Goal: Task Accomplishment & Management: Manage account settings

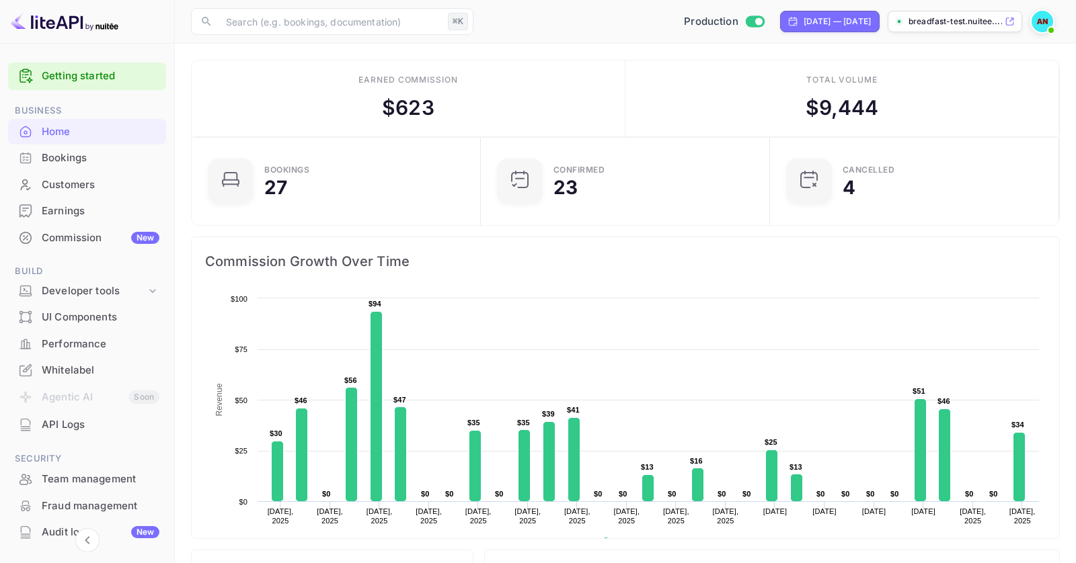
scroll to position [111, 0]
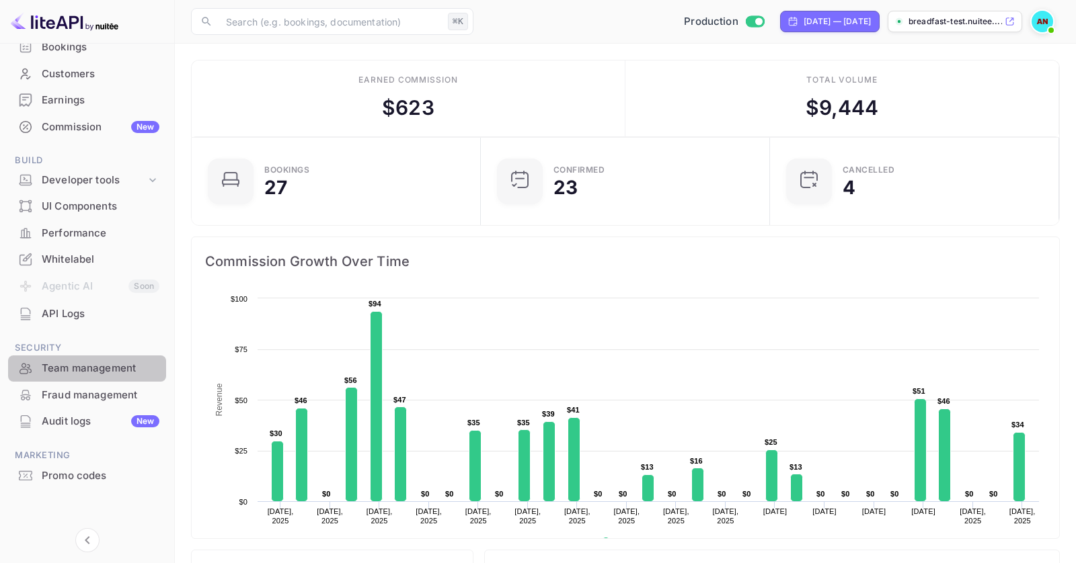
click at [94, 376] on div "Team management" at bounding box center [87, 369] width 158 height 26
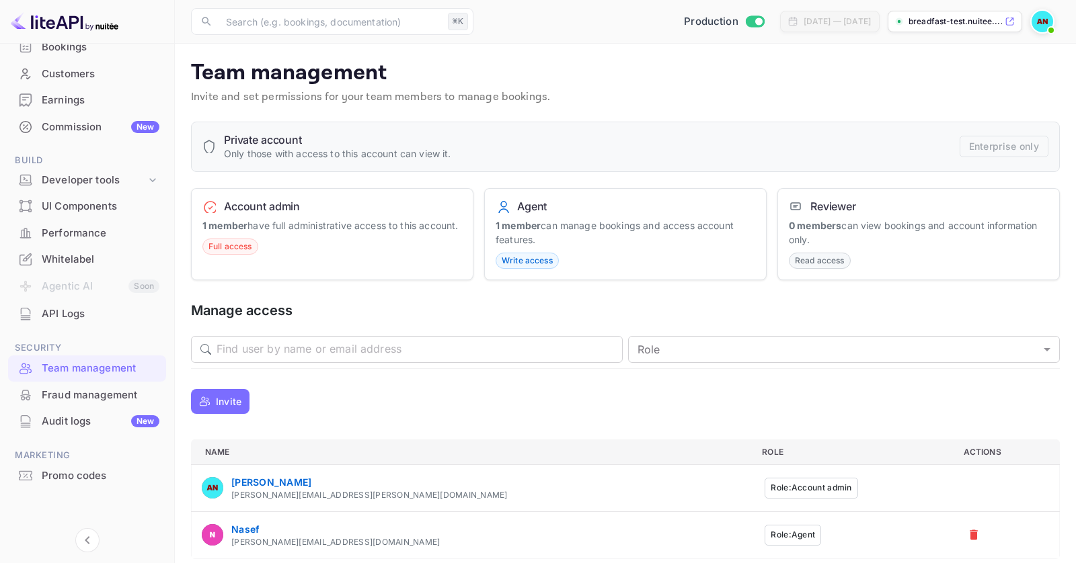
scroll to position [8, 0]
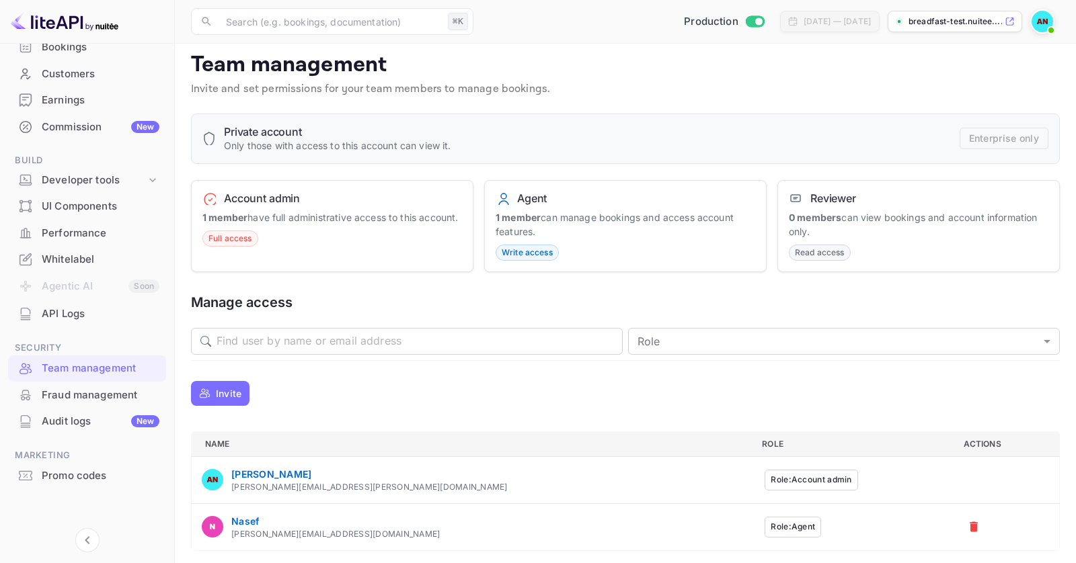
drag, startPoint x: 643, startPoint y: 246, endPoint x: 524, endPoint y: 218, distance: 123.0
click at [524, 218] on div "Agent 1 member can manage bookings and access account features. Write access" at bounding box center [625, 226] width 282 height 93
click at [635, 242] on div "Agent 1 member can manage bookings and access account features. Write access" at bounding box center [625, 226] width 282 height 93
click at [764, 523] on button "Role: Agent" at bounding box center [792, 527] width 56 height 21
click at [230, 391] on p "Invite" at bounding box center [229, 394] width 26 height 14
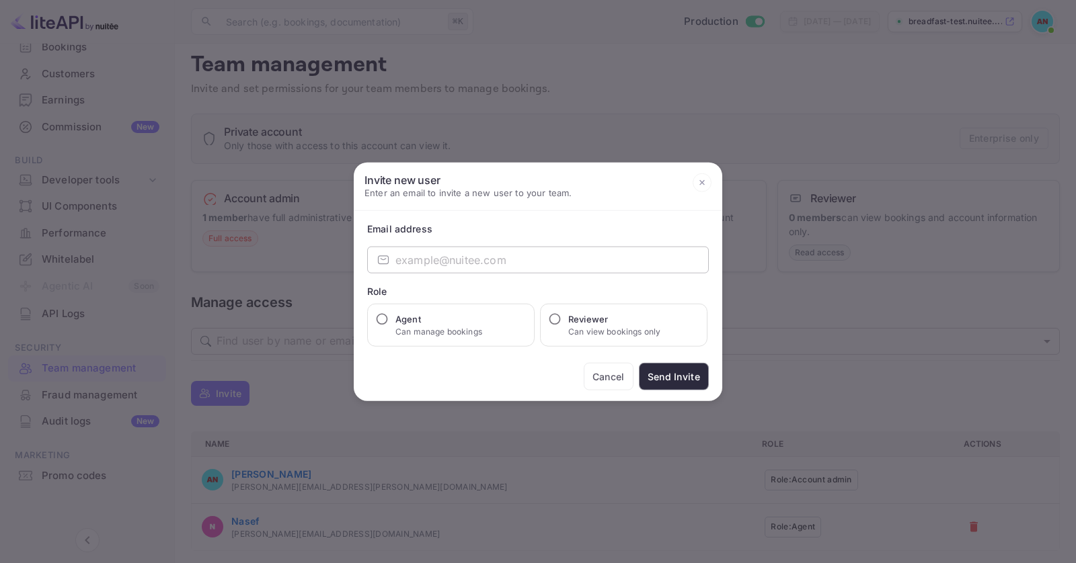
click at [547, 252] on input "email" at bounding box center [551, 260] width 313 height 27
click at [374, 346] on div "Email address ​ ​ Role Agent Can manage bookings Reviewer Can view bookings onl…" at bounding box center [538, 306] width 368 height 190
click at [422, 332] on p "Can manage bookings" at bounding box center [438, 332] width 87 height 12
click at [389, 326] on input "Agent Can manage bookings" at bounding box center [381, 319] width 13 height 13
radio input "true"
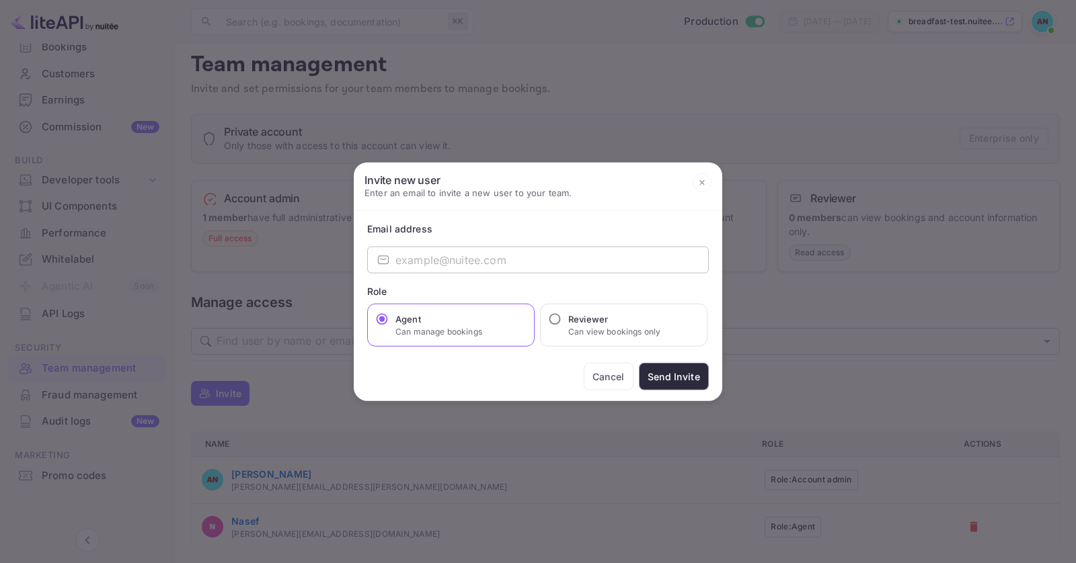
click at [553, 269] on input "email" at bounding box center [551, 260] width 313 height 27
click at [652, 239] on div "Email address ​ ​ Role Agent Can manage bookings Reviewer Can view bookings onl…" at bounding box center [538, 306] width 368 height 190
click at [644, 330] on p "Can view bookings only" at bounding box center [614, 332] width 92 height 12
click at [561, 326] on input "Reviewer Can view bookings only" at bounding box center [554, 319] width 13 height 13
radio input "true"
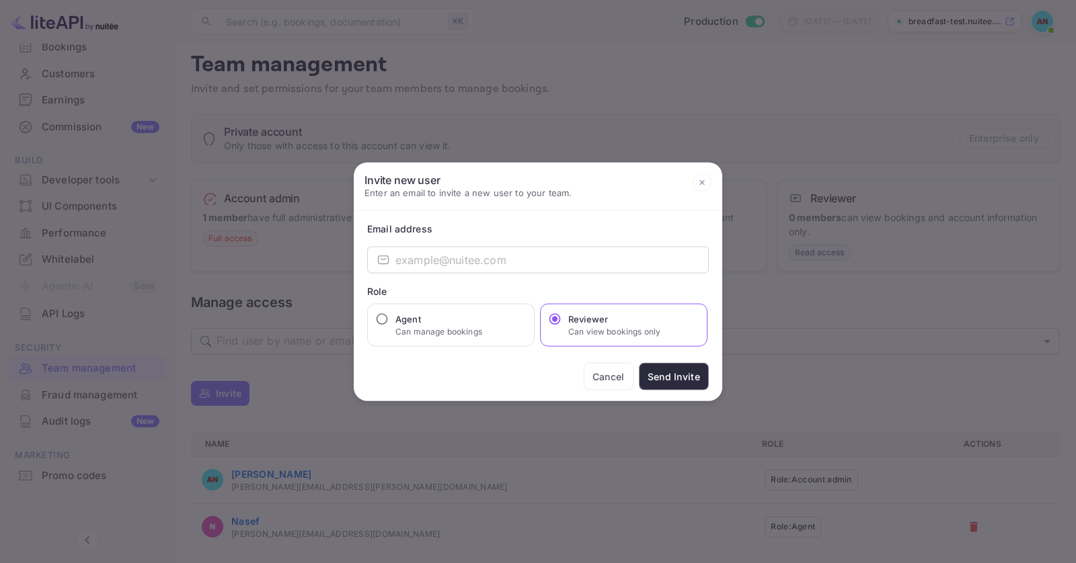
click at [702, 186] on icon at bounding box center [702, 182] width 19 height 19
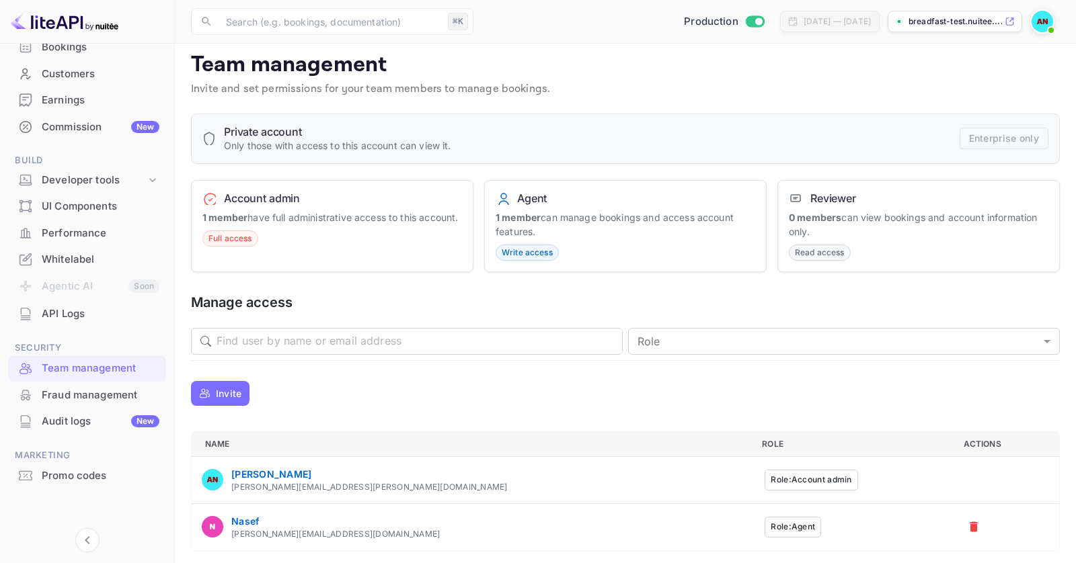
drag, startPoint x: 758, startPoint y: 502, endPoint x: 570, endPoint y: 416, distance: 207.0
click at [570, 416] on div "Private account Only those with access to this account can view it. Enterprise …" at bounding box center [625, 333] width 869 height 438
click at [537, 381] on div "Invite" at bounding box center [625, 393] width 869 height 33
click at [226, 395] on p "Invite" at bounding box center [229, 394] width 26 height 14
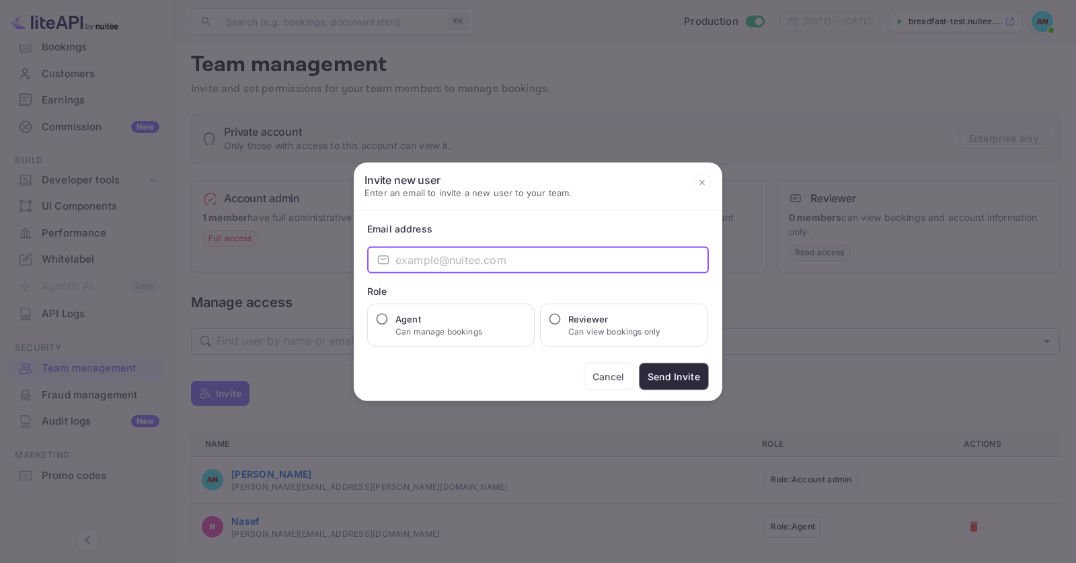
click at [483, 265] on input "email" at bounding box center [551, 260] width 313 height 27
type input "[PERSON_NAME].mansou"
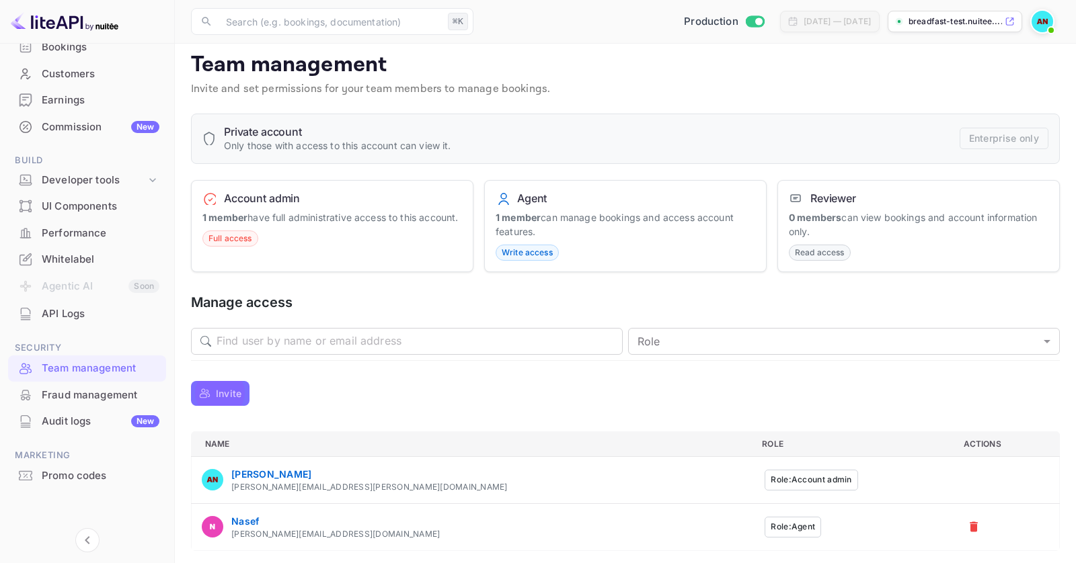
click at [63, 258] on div "Whitelabel" at bounding box center [101, 259] width 118 height 15
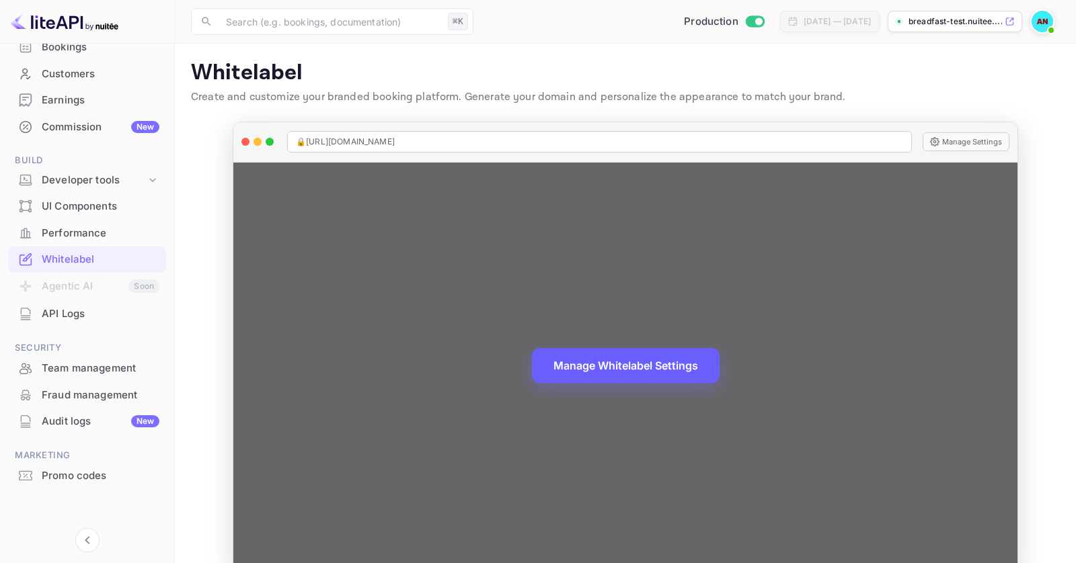
click at [610, 366] on button "Manage Whitelabel Settings" at bounding box center [626, 365] width 188 height 35
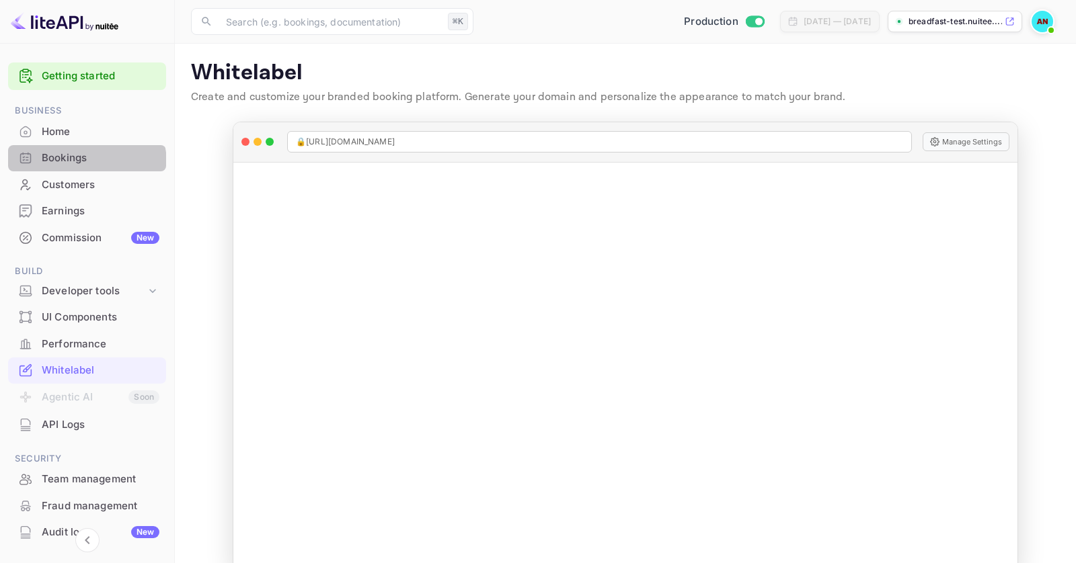
click at [65, 165] on div "Bookings" at bounding box center [101, 158] width 118 height 15
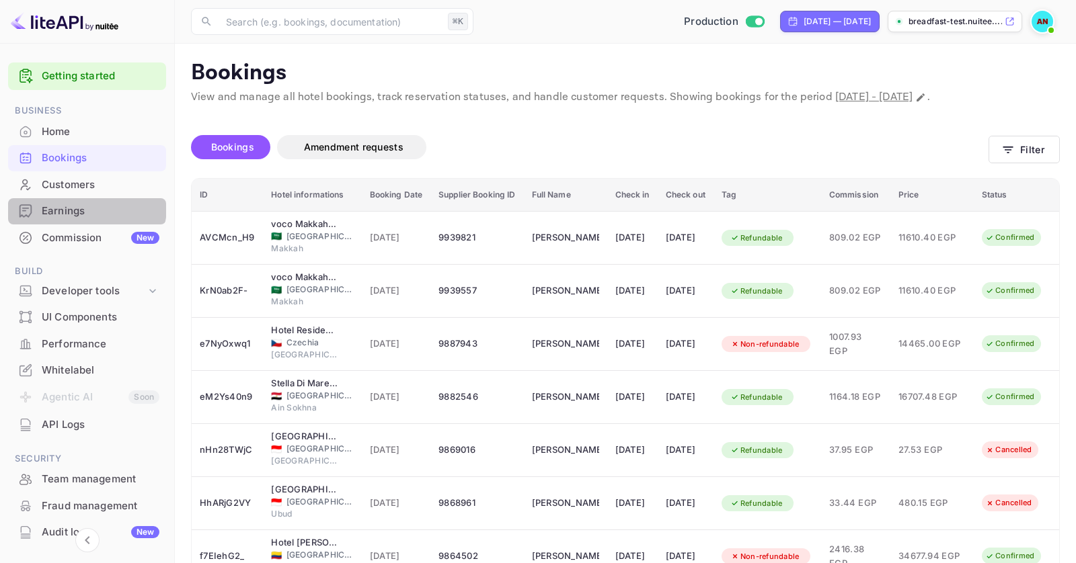
click at [81, 206] on div "Earnings" at bounding box center [101, 211] width 118 height 15
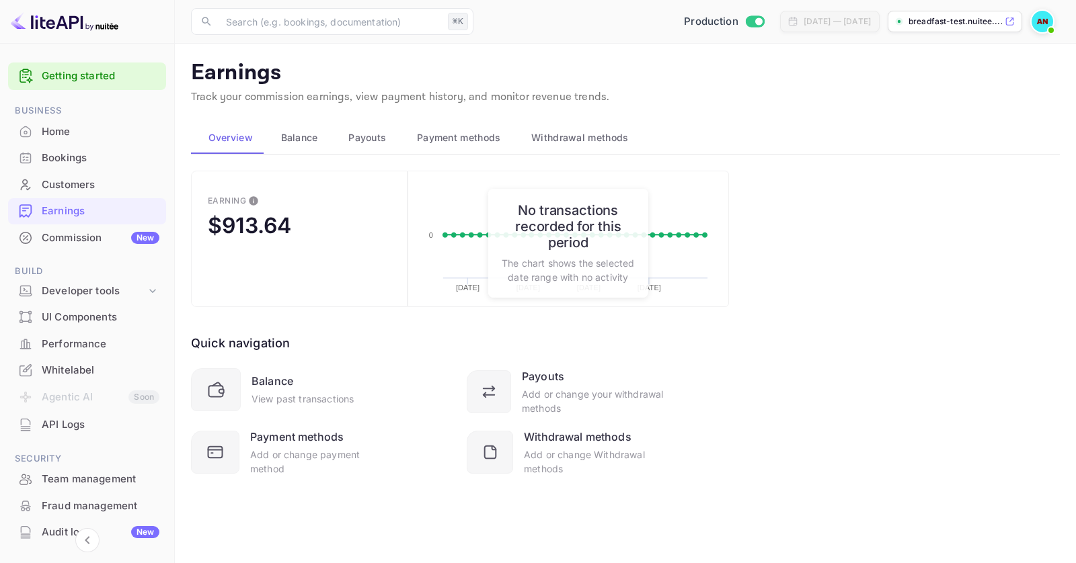
click at [69, 240] on div "Commission New" at bounding box center [101, 238] width 118 height 15
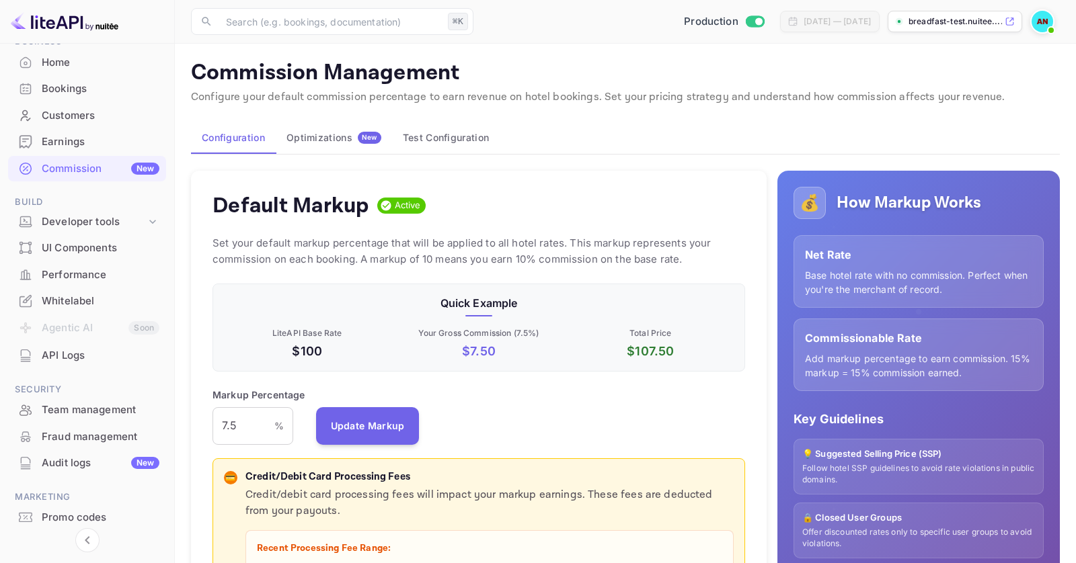
scroll to position [89, 0]
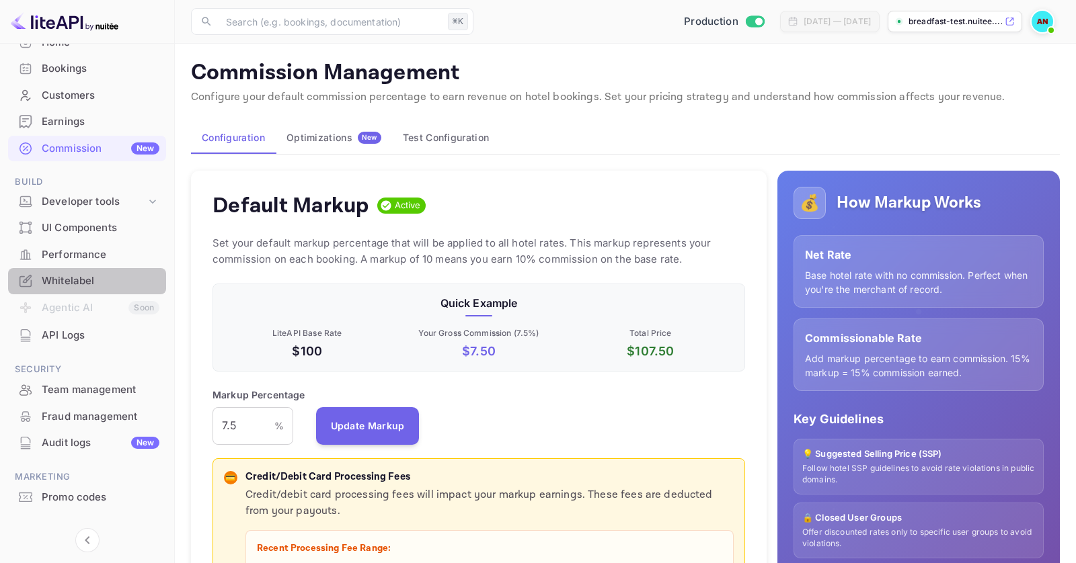
click at [99, 285] on div "Whitelabel" at bounding box center [101, 281] width 118 height 15
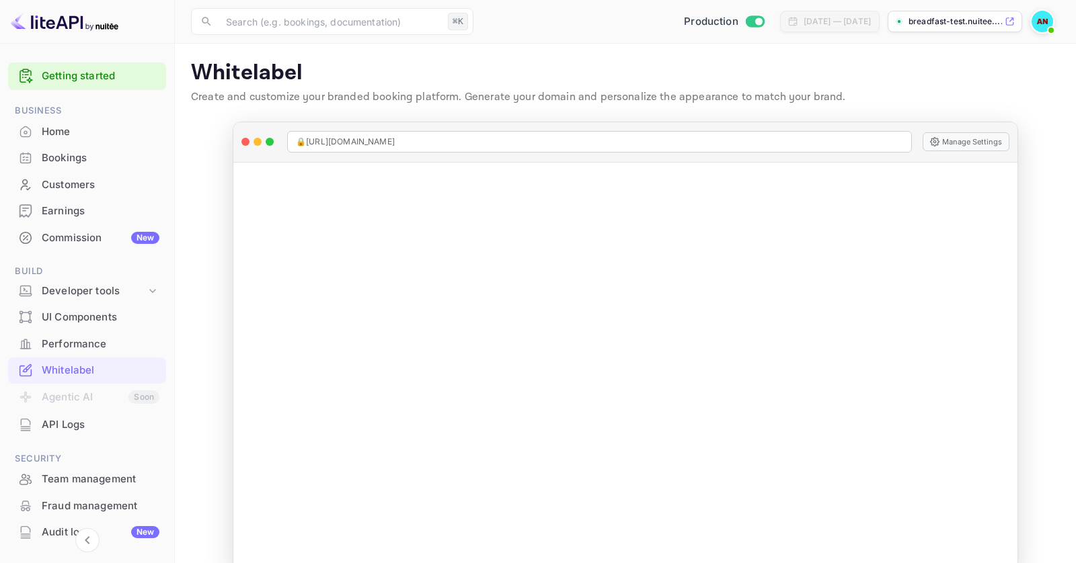
click at [63, 132] on div "Home" at bounding box center [101, 131] width 118 height 15
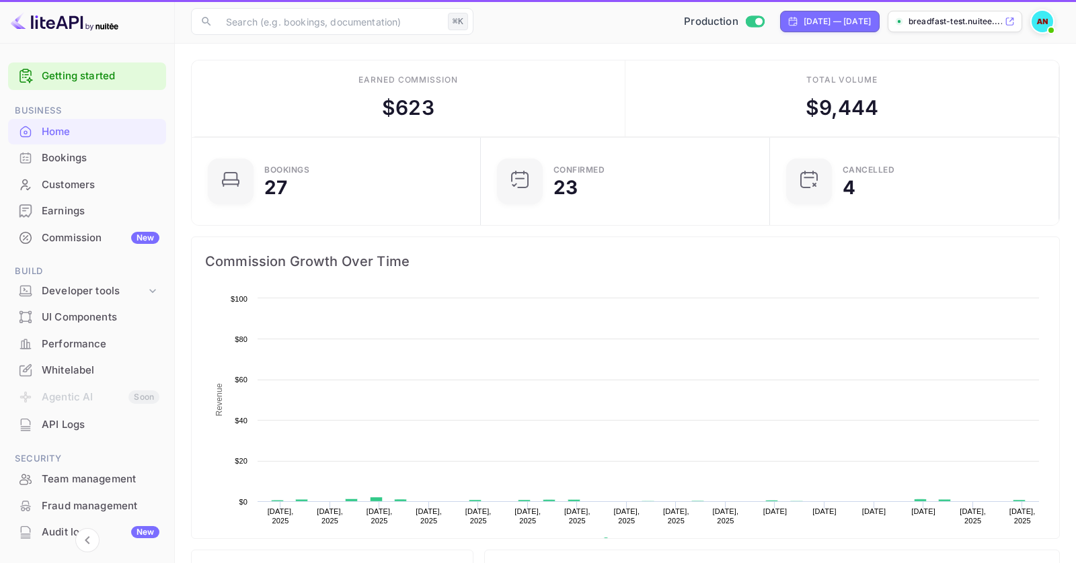
scroll to position [219, 281]
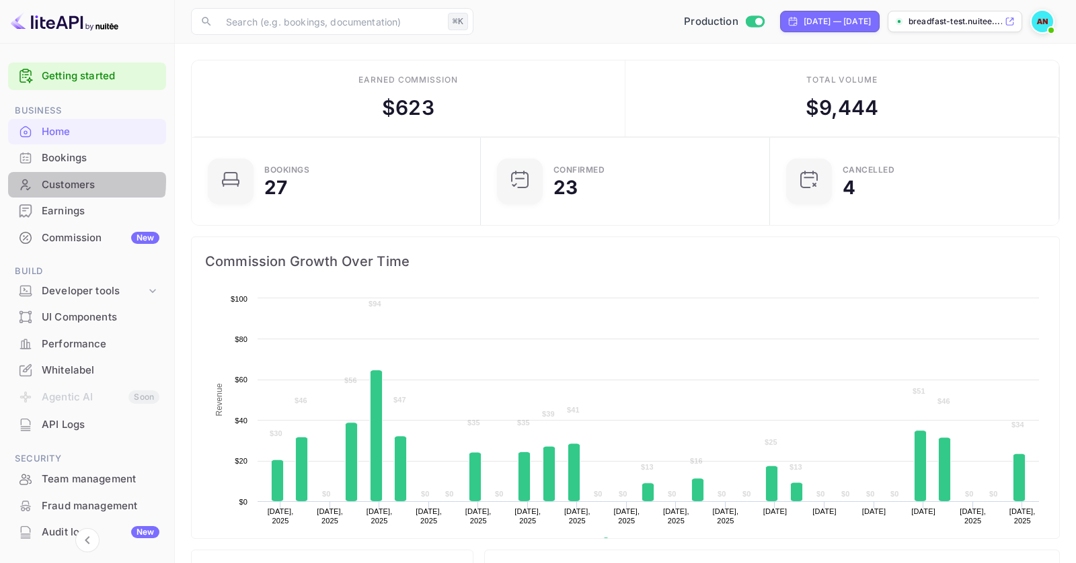
click at [65, 181] on div "Customers" at bounding box center [101, 185] width 118 height 15
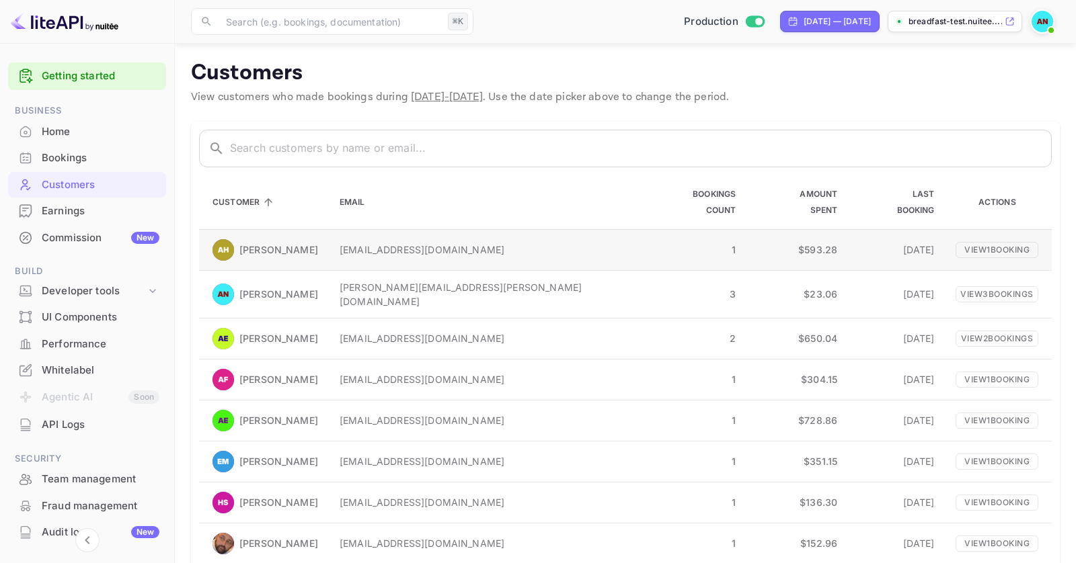
scroll to position [116, 0]
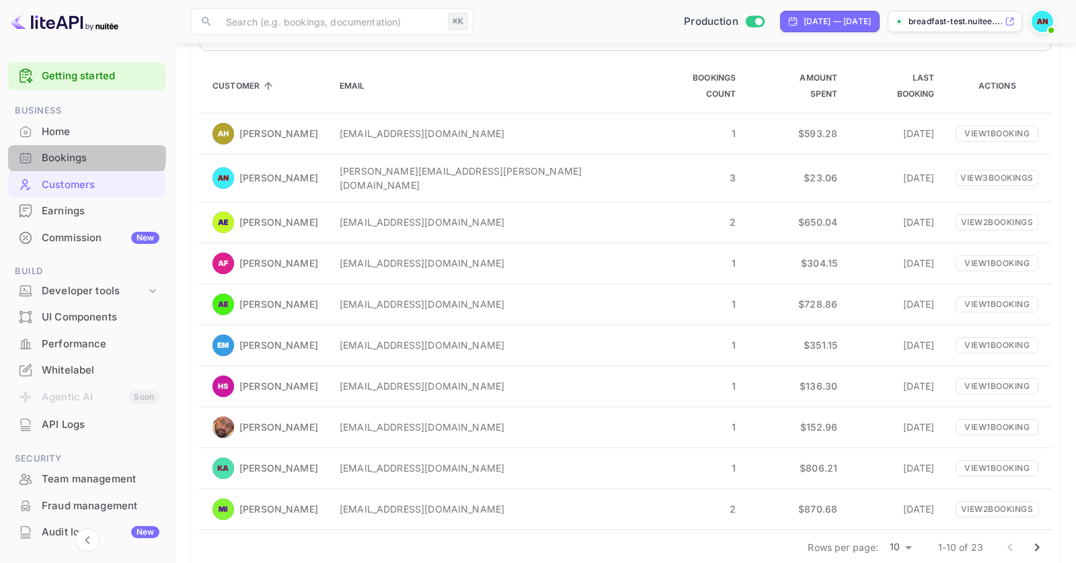
click at [26, 145] on div "Bookings" at bounding box center [87, 158] width 158 height 26
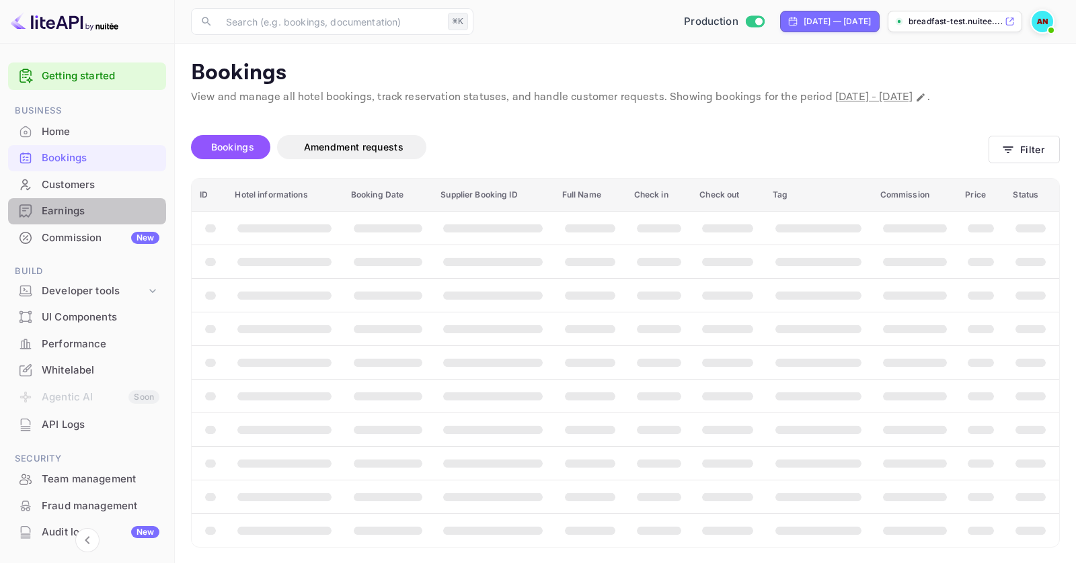
click at [80, 216] on div "Earnings" at bounding box center [101, 211] width 118 height 15
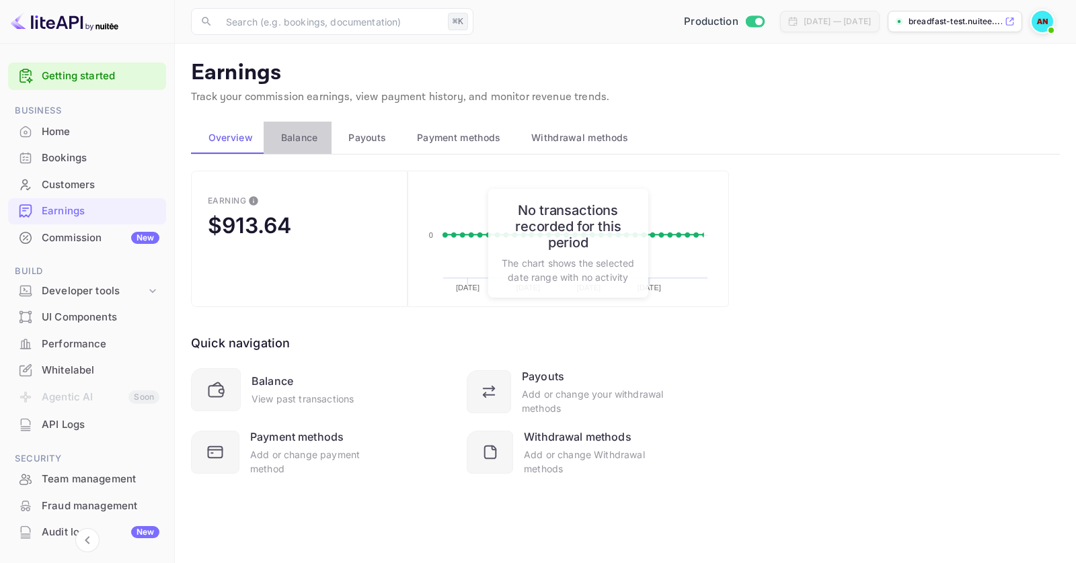
click at [292, 147] on button "Balance" at bounding box center [298, 138] width 68 height 32
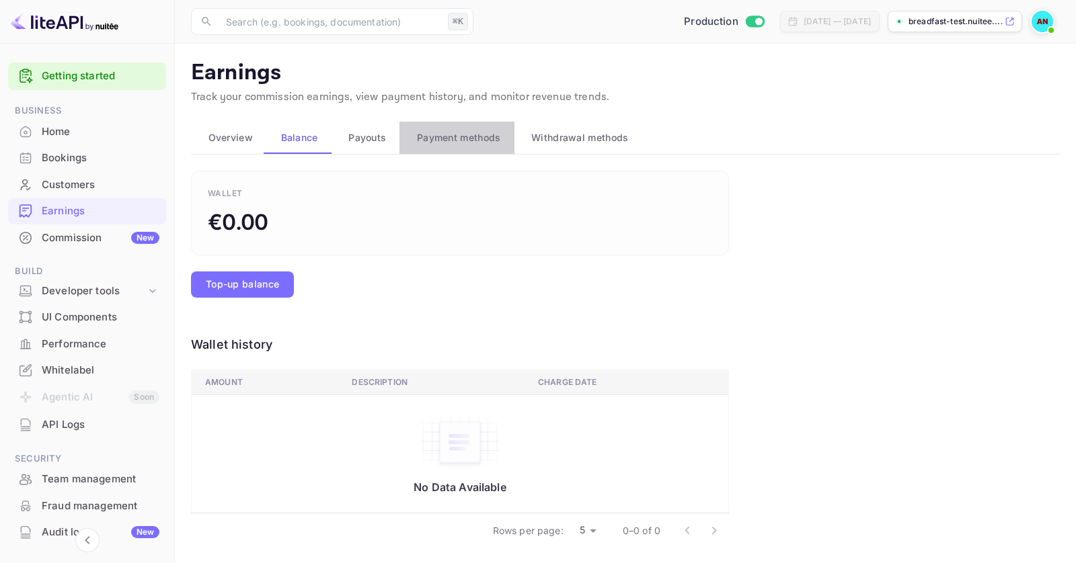
click at [448, 136] on span "Payment methods" at bounding box center [459, 138] width 84 height 16
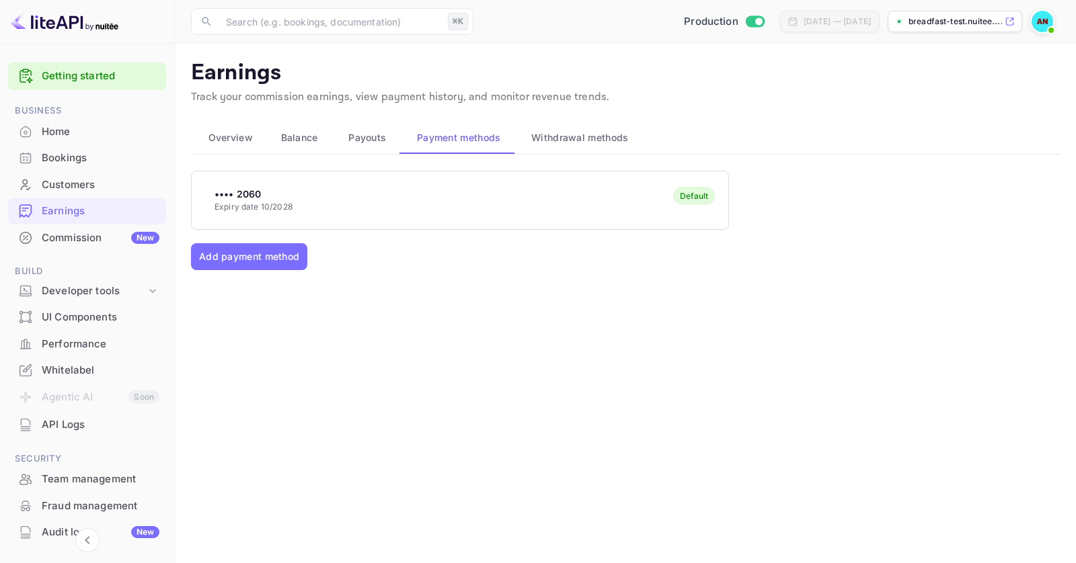
click at [588, 134] on span "Withdrawal methods" at bounding box center [579, 138] width 97 height 16
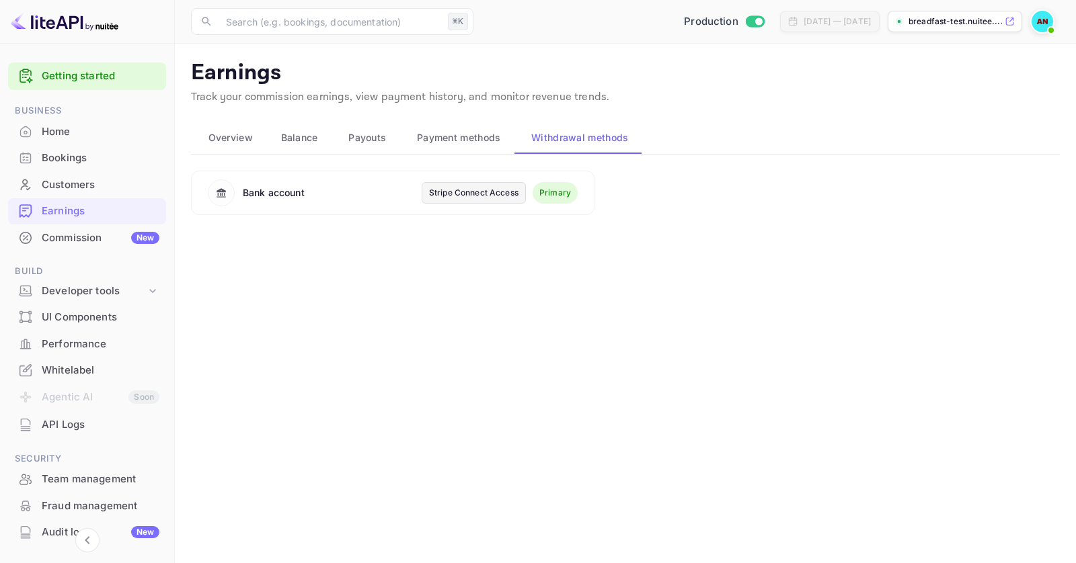
click at [477, 142] on span "Payment methods" at bounding box center [459, 138] width 84 height 16
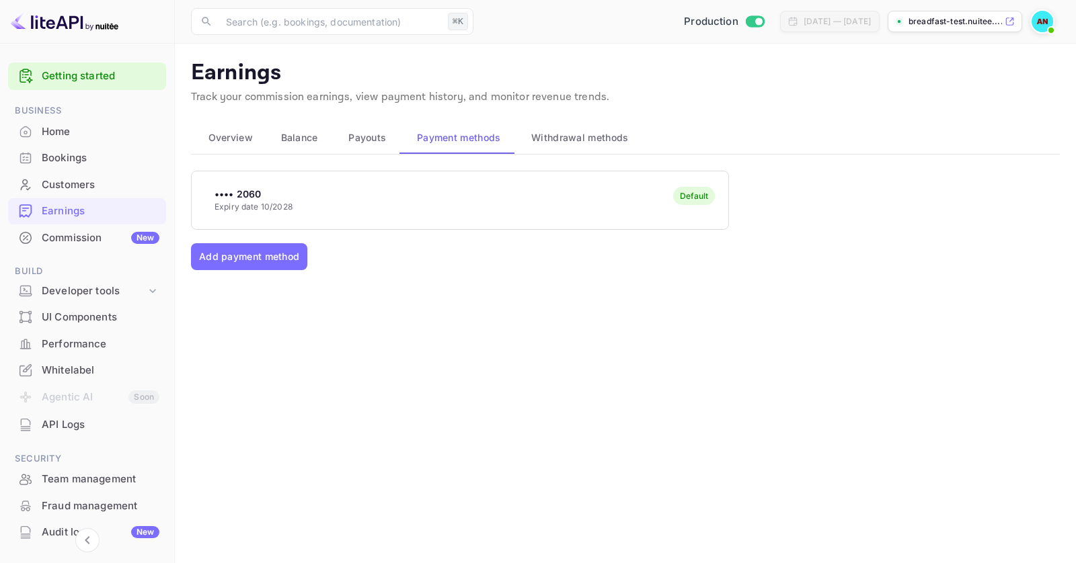
click at [391, 141] on button "Payouts" at bounding box center [365, 138] width 69 height 32
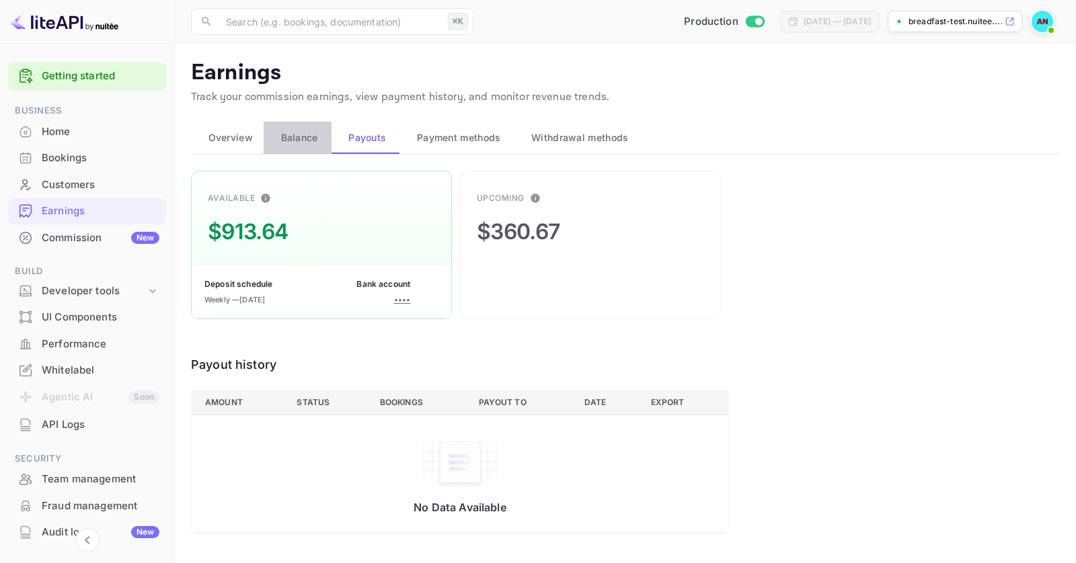
click at [305, 142] on span "Balance" at bounding box center [299, 138] width 37 height 16
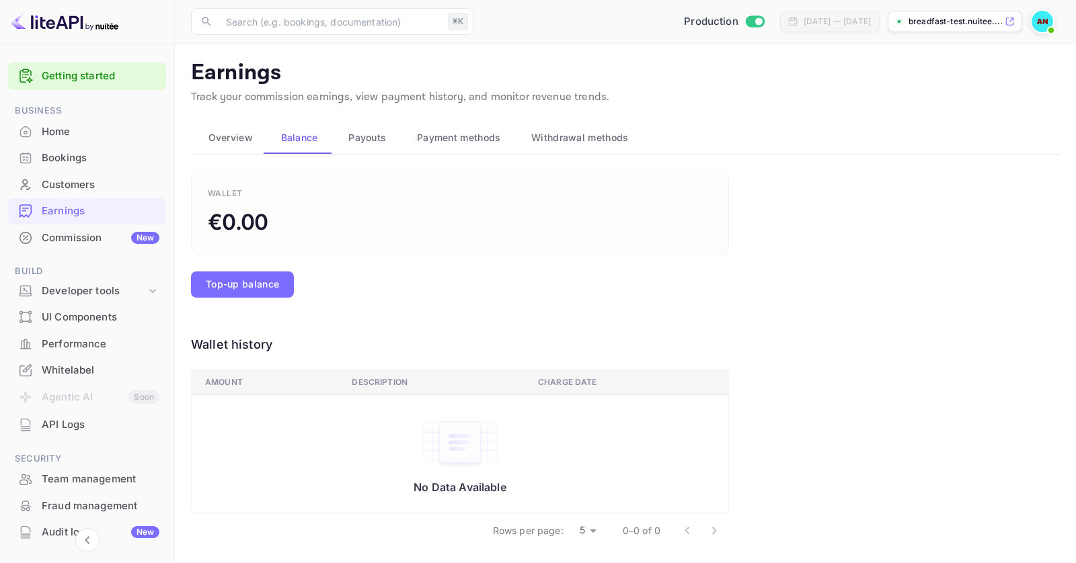
click at [238, 141] on span "Overview" at bounding box center [230, 138] width 44 height 16
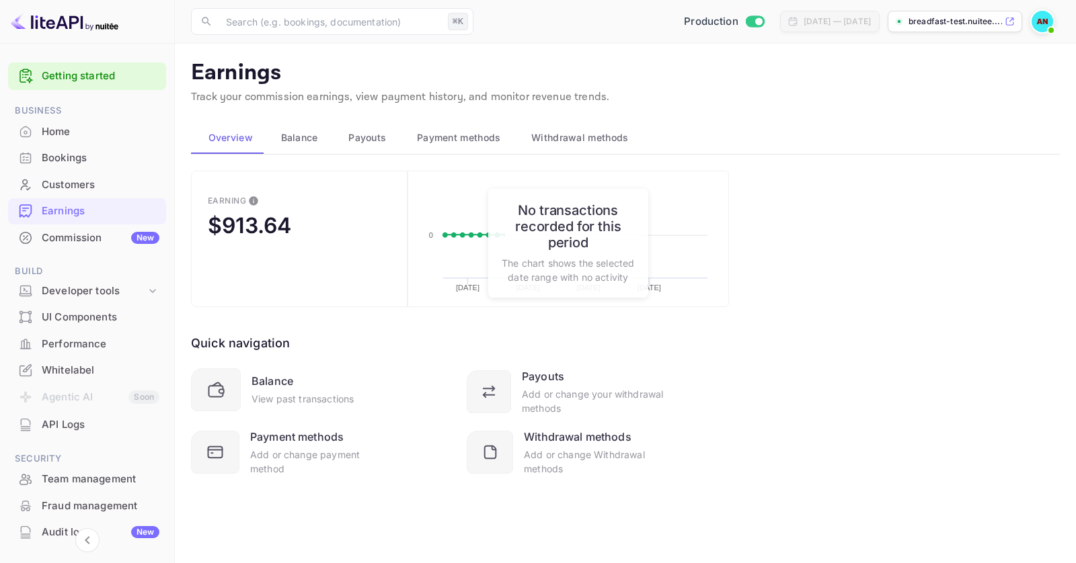
click at [483, 125] on button "Payment methods" at bounding box center [456, 138] width 114 height 32
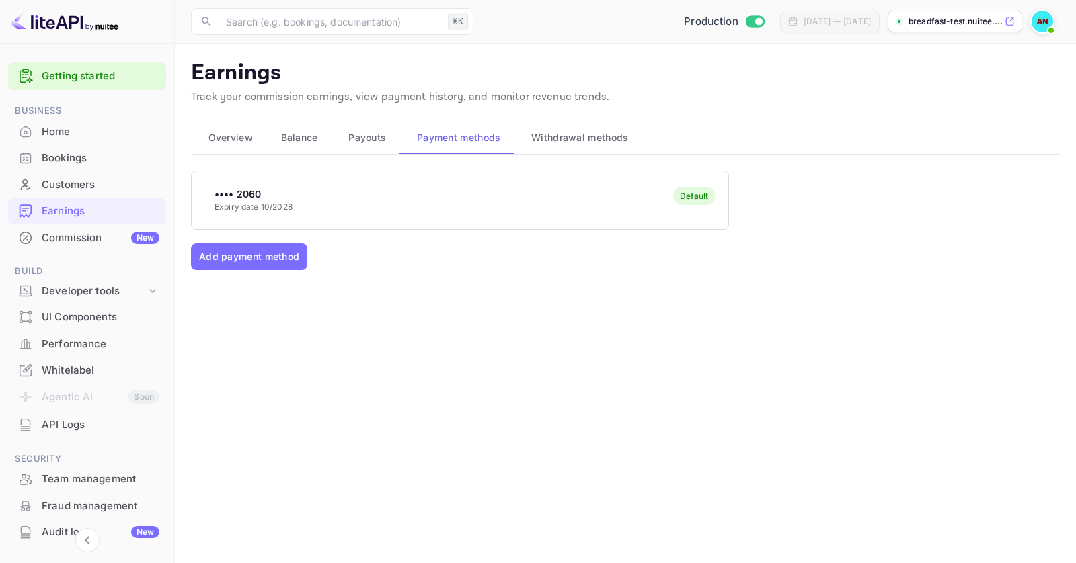
click at [286, 220] on div "•••• 2060 Expiry date 10/2028 Default" at bounding box center [460, 199] width 537 height 53
click at [66, 240] on div "Commission New" at bounding box center [101, 238] width 118 height 15
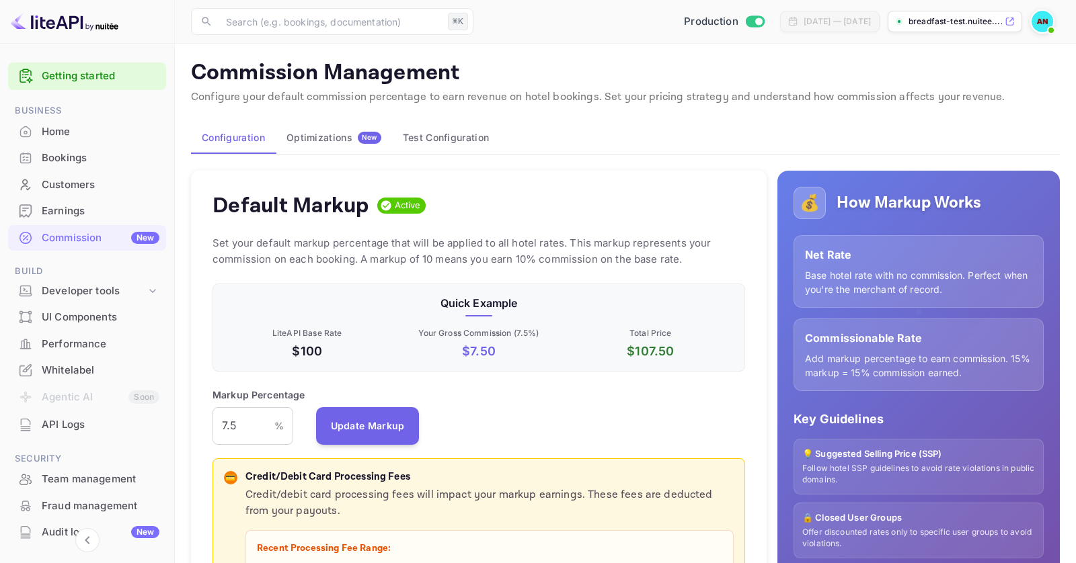
scroll to position [239, 532]
click at [309, 147] on button "Optimizations New" at bounding box center [334, 138] width 116 height 32
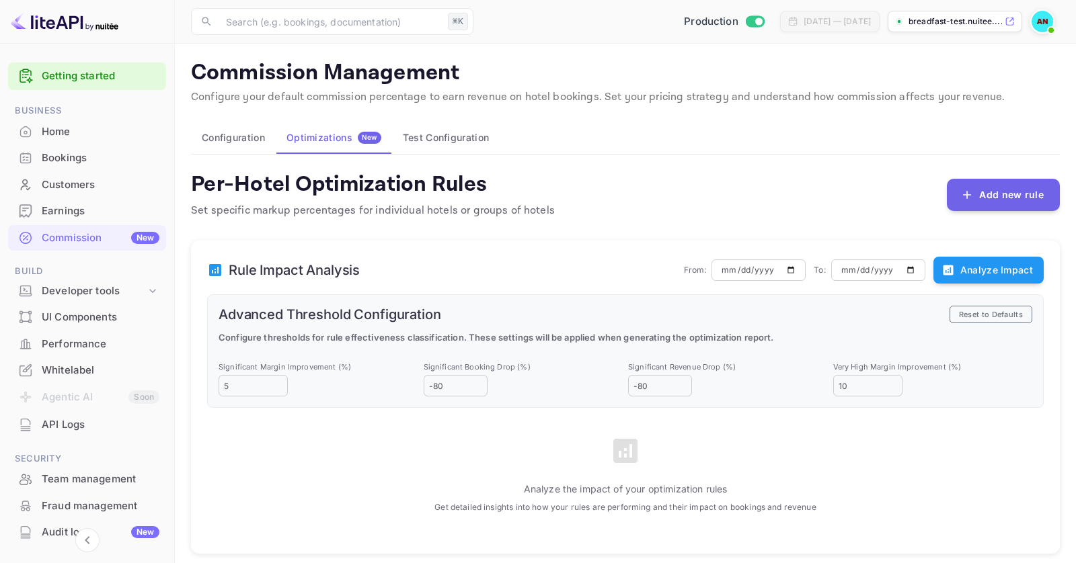
click at [460, 143] on button "Test Configuration" at bounding box center [446, 138] width 108 height 32
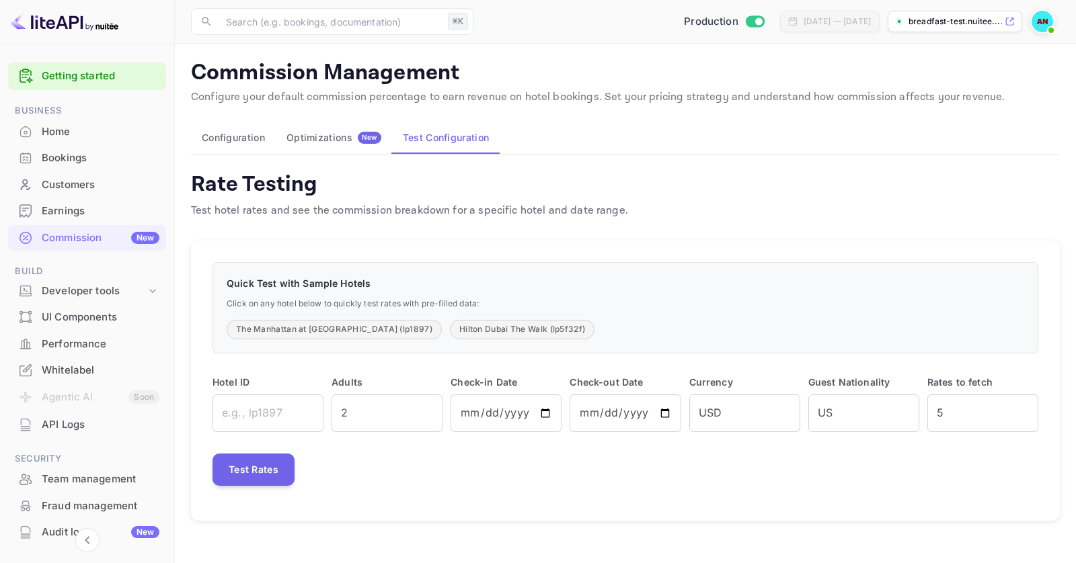
click at [244, 140] on button "Configuration" at bounding box center [233, 138] width 85 height 32
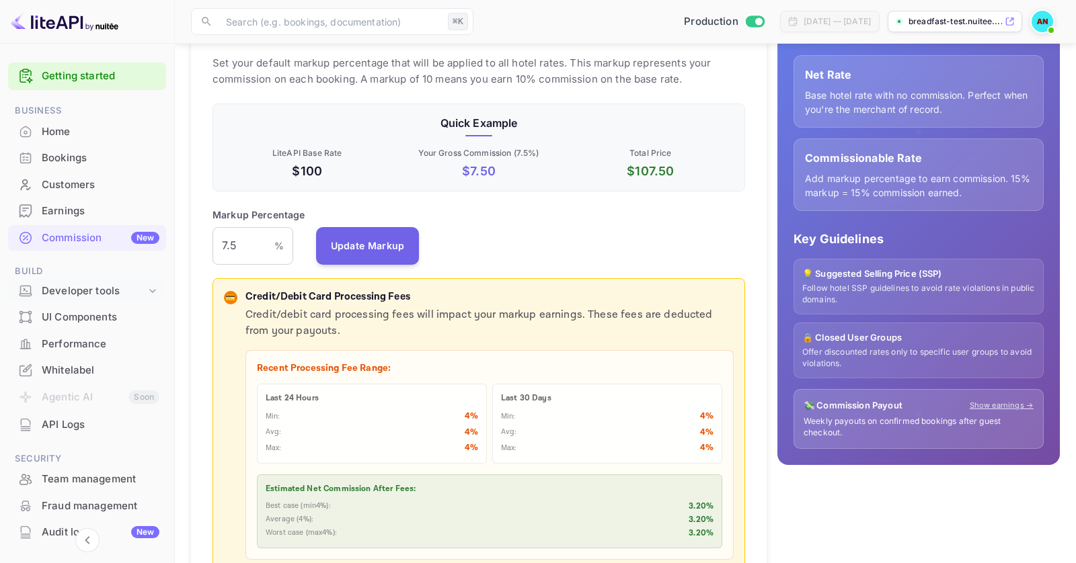
scroll to position [193, 0]
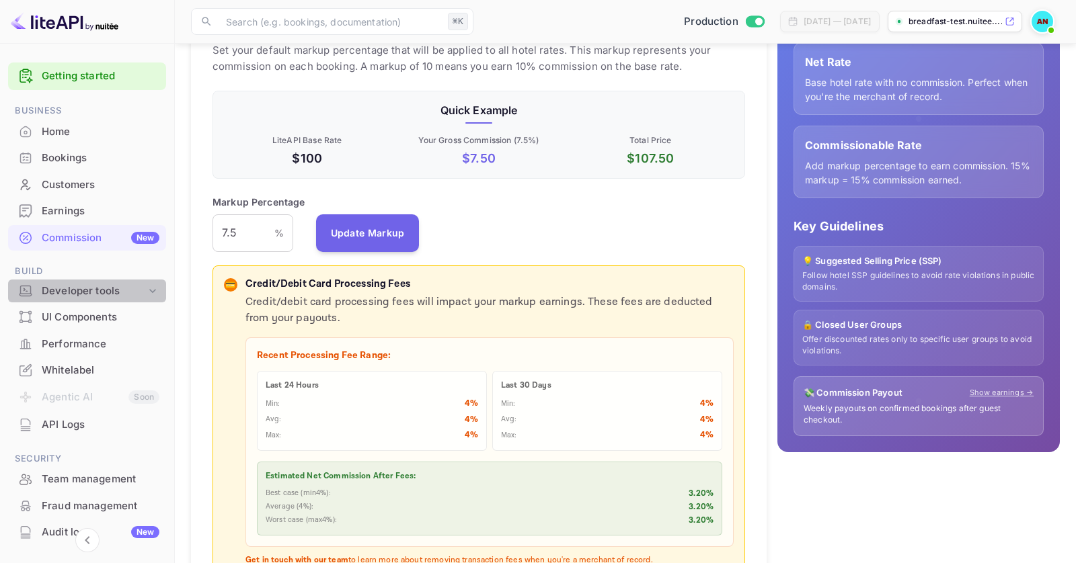
click at [102, 293] on div "Developer tools" at bounding box center [94, 291] width 104 height 15
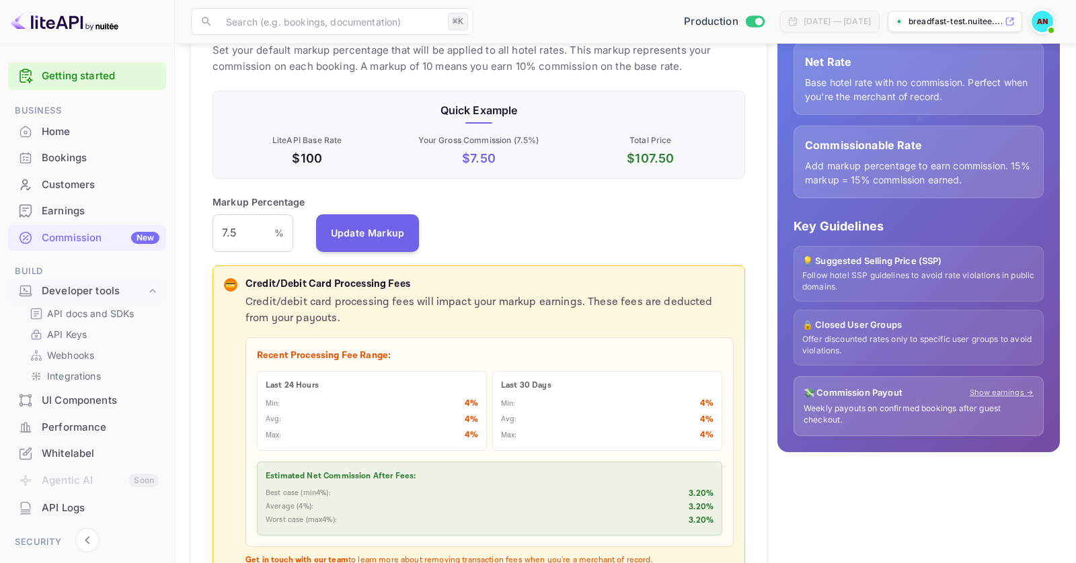
click at [109, 404] on div "UI Components" at bounding box center [101, 400] width 118 height 15
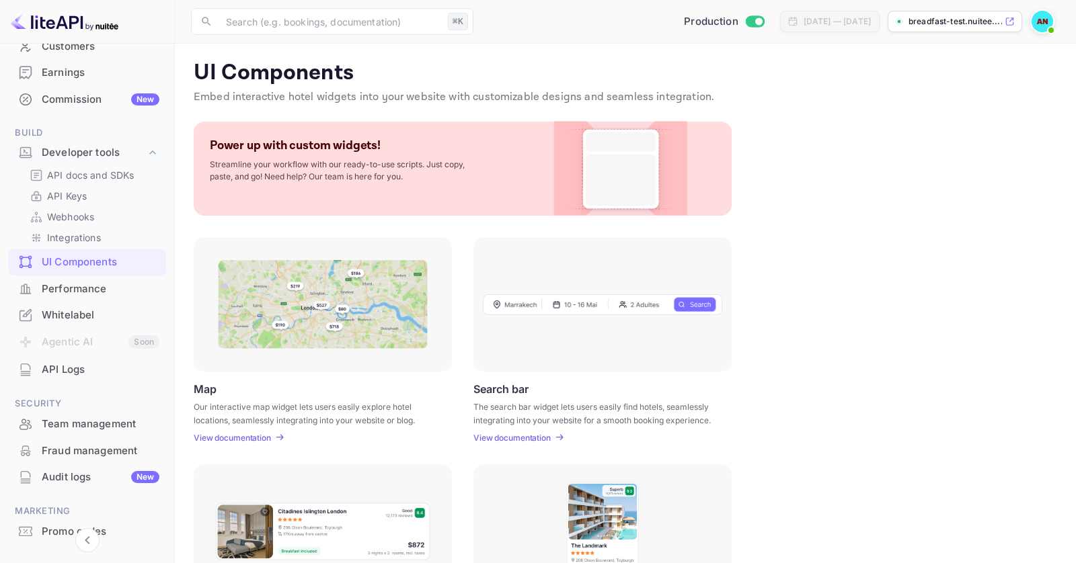
scroll to position [194, 0]
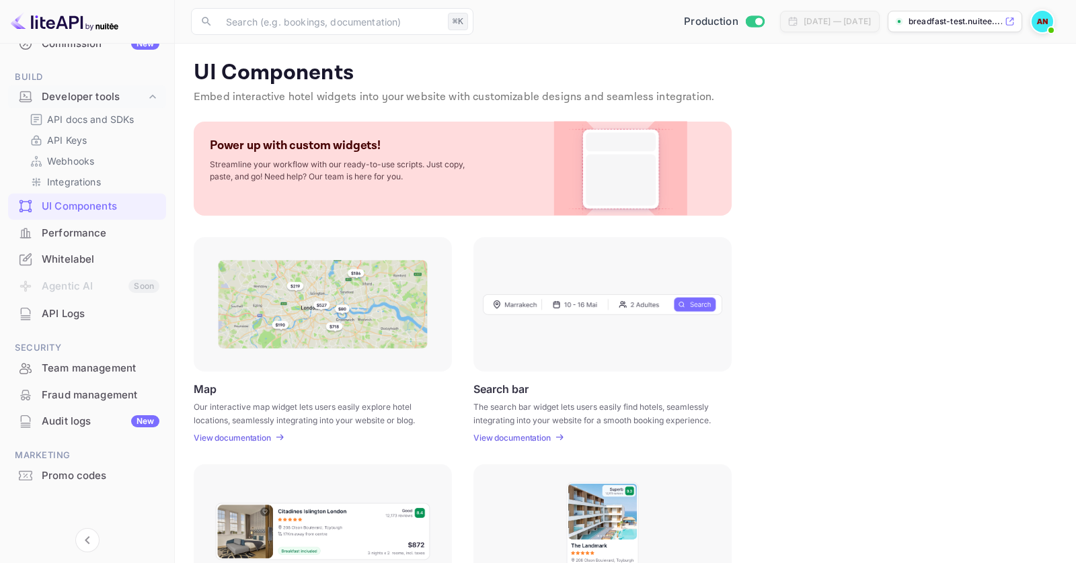
click at [88, 483] on div "Promo codes" at bounding box center [87, 476] width 158 height 26
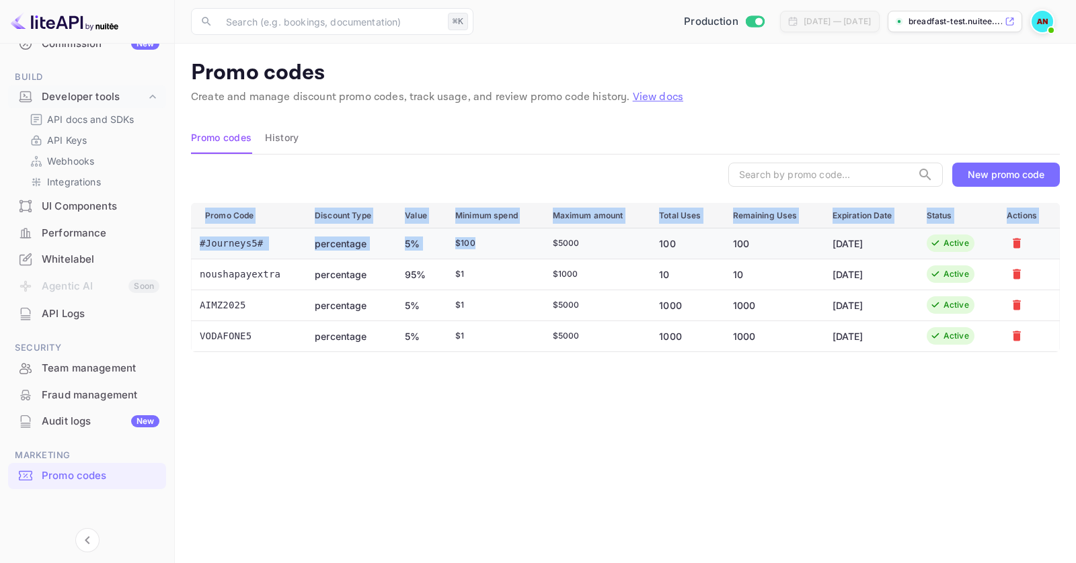
drag, startPoint x: 836, startPoint y: 397, endPoint x: 404, endPoint y: 231, distance: 462.5
click at [404, 231] on div "Promo Code Discount Type Value Minimum spend Maximum amount Total Uses Remainin…" at bounding box center [625, 382] width 869 height 358
click at [735, 477] on div "Promo Code Discount Type Value Minimum spend Maximum amount Total Uses Remainin…" at bounding box center [625, 382] width 869 height 358
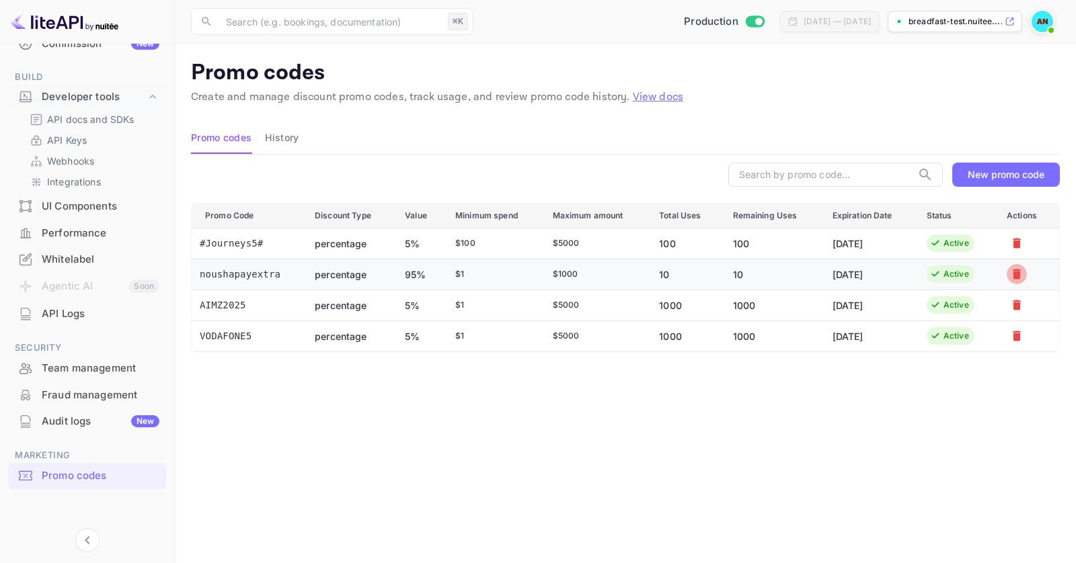
click at [1026, 274] on button "Mark for deletion" at bounding box center [1017, 274] width 20 height 20
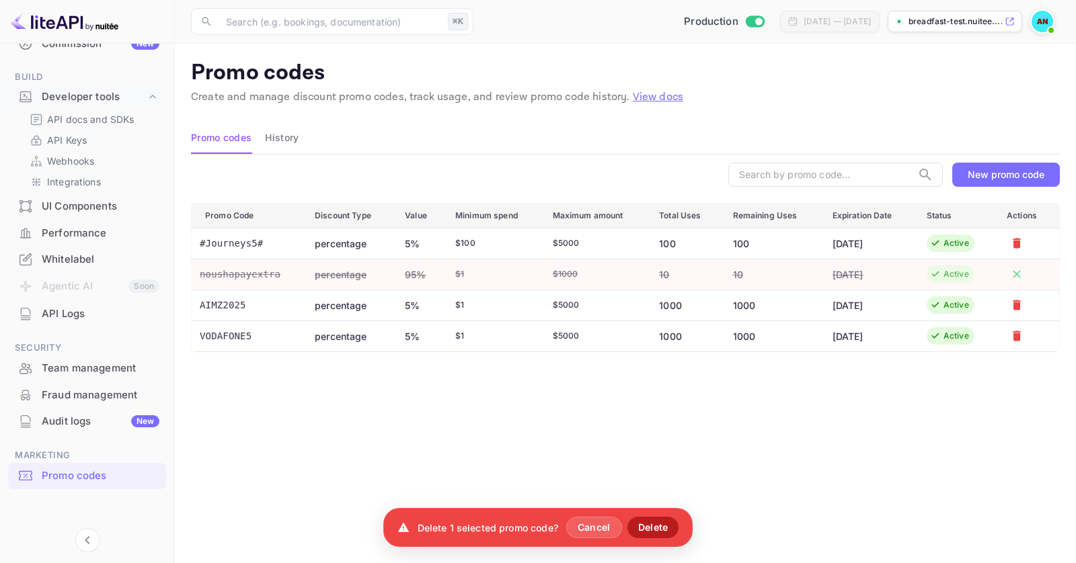
click at [654, 534] on button "Delete" at bounding box center [653, 528] width 52 height 22
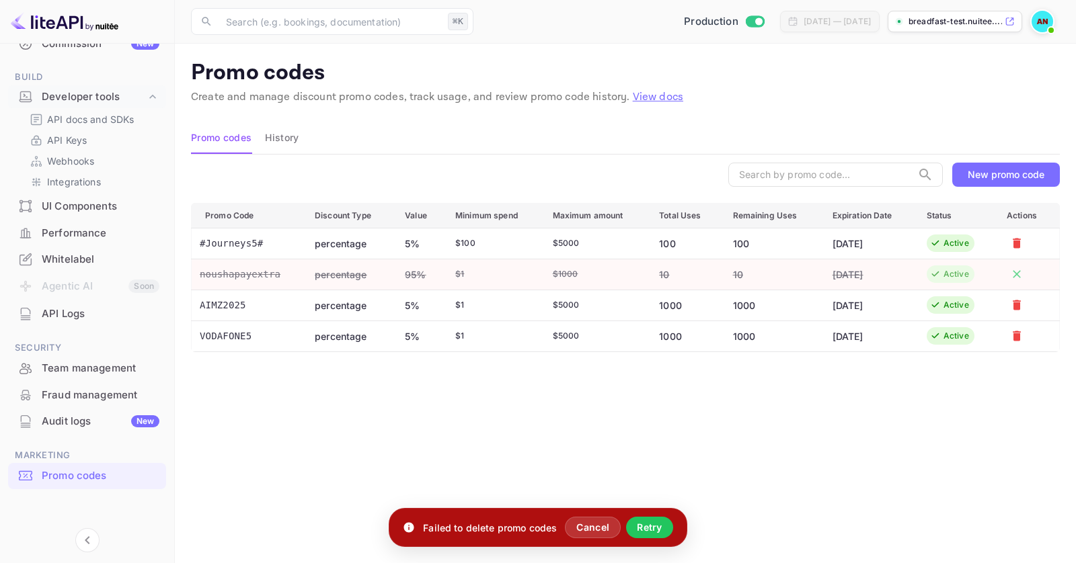
click at [654, 534] on button "Retry" at bounding box center [649, 528] width 47 height 22
click at [654, 534] on div "Promo Code Discount Type Value Minimum spend Maximum amount Total Uses Remainin…" at bounding box center [625, 382] width 869 height 358
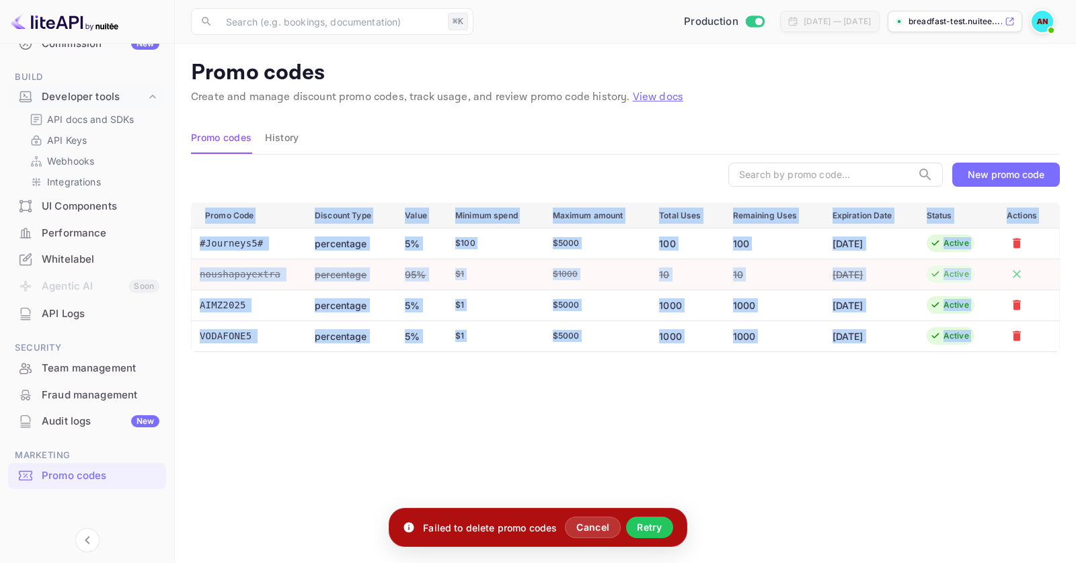
click at [654, 534] on button "Retry" at bounding box center [649, 528] width 47 height 22
click at [654, 534] on div "Promo Code Discount Type Value Minimum spend Maximum amount Total Uses Remainin…" at bounding box center [625, 382] width 869 height 358
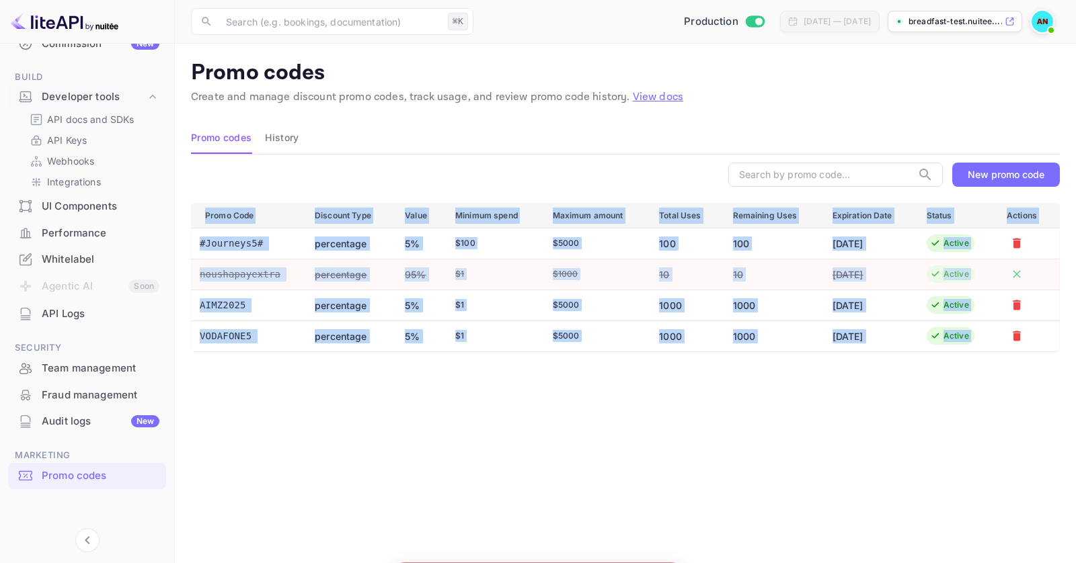
click at [1019, 407] on div "Promo Code Discount Type Value Minimum spend Maximum amount Total Uses Remainin…" at bounding box center [625, 382] width 869 height 358
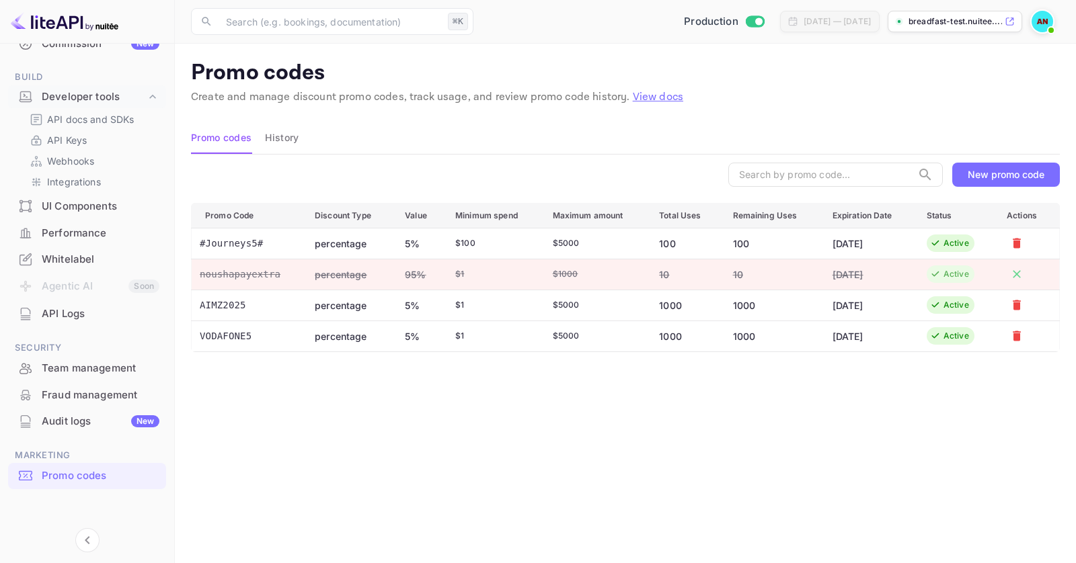
click at [755, 282] on td "10" at bounding box center [772, 274] width 100 height 31
click at [544, 438] on div "Promo Code Discount Type Value Minimum spend Maximum amount Total Uses Remainin…" at bounding box center [625, 382] width 869 height 358
drag, startPoint x: 726, startPoint y: 277, endPoint x: 364, endPoint y: 290, distance: 362.7
click at [364, 290] on table "Promo Code Discount Type Value Minimum spend Maximum amount Total Uses Remainin…" at bounding box center [625, 277] width 869 height 149
click at [462, 269] on div "$ 1" at bounding box center [493, 274] width 76 height 12
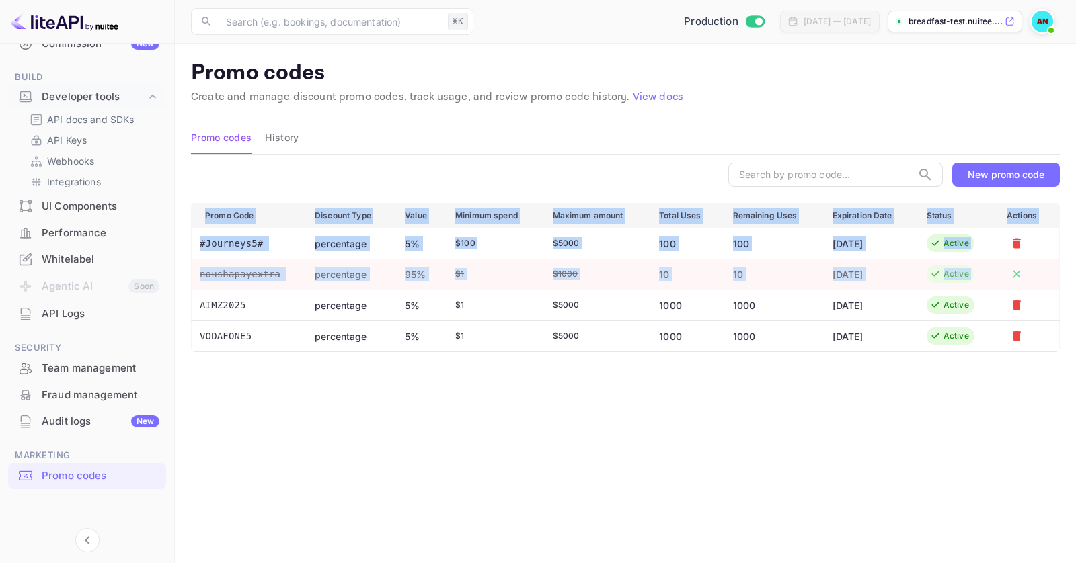
drag, startPoint x: 200, startPoint y: 299, endPoint x: 889, endPoint y: 383, distance: 694.3
click at [889, 383] on div "Promo Code Discount Type Value Minimum spend Maximum amount Total Uses Remainin…" at bounding box center [625, 382] width 869 height 358
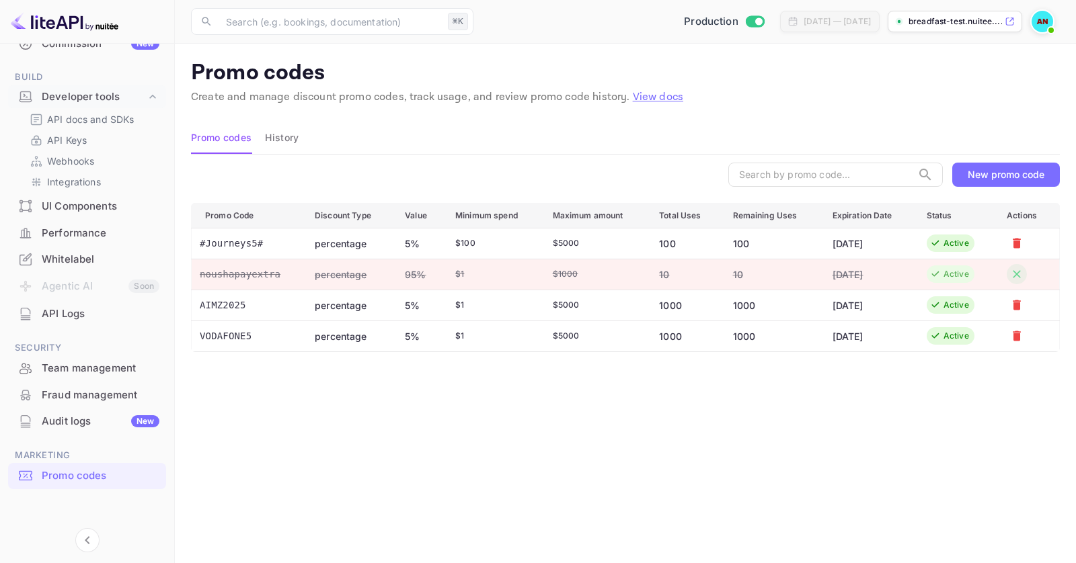
click at [1016, 272] on icon "Remove from deletion list" at bounding box center [1016, 274] width 13 height 13
click at [913, 436] on div "Promo Code Discount Type Value Minimum spend Maximum amount Total Uses Remainin…" at bounding box center [625, 382] width 869 height 358
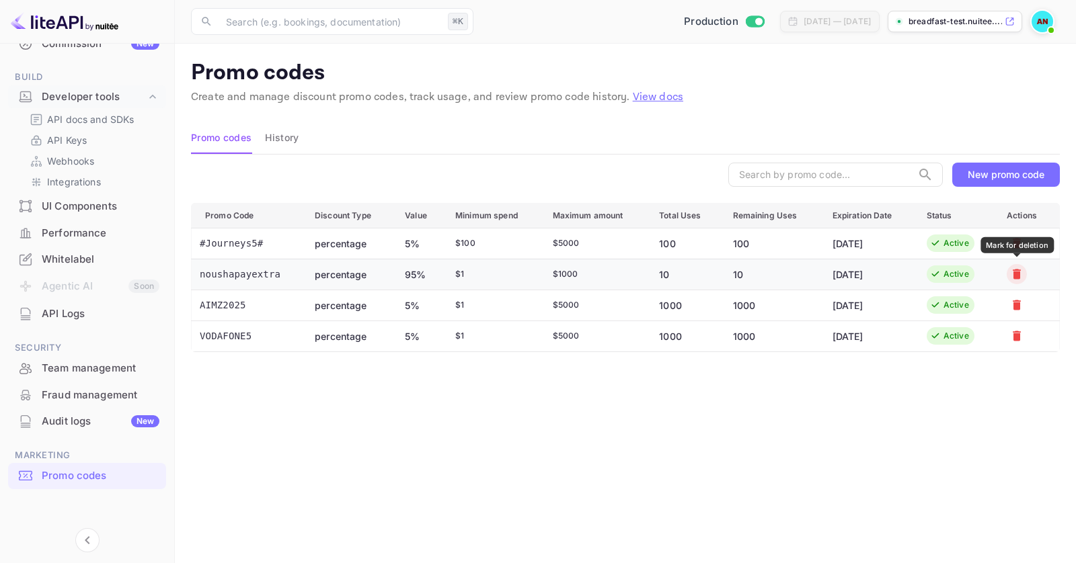
click at [1017, 280] on button "Mark for deletion" at bounding box center [1017, 274] width 20 height 20
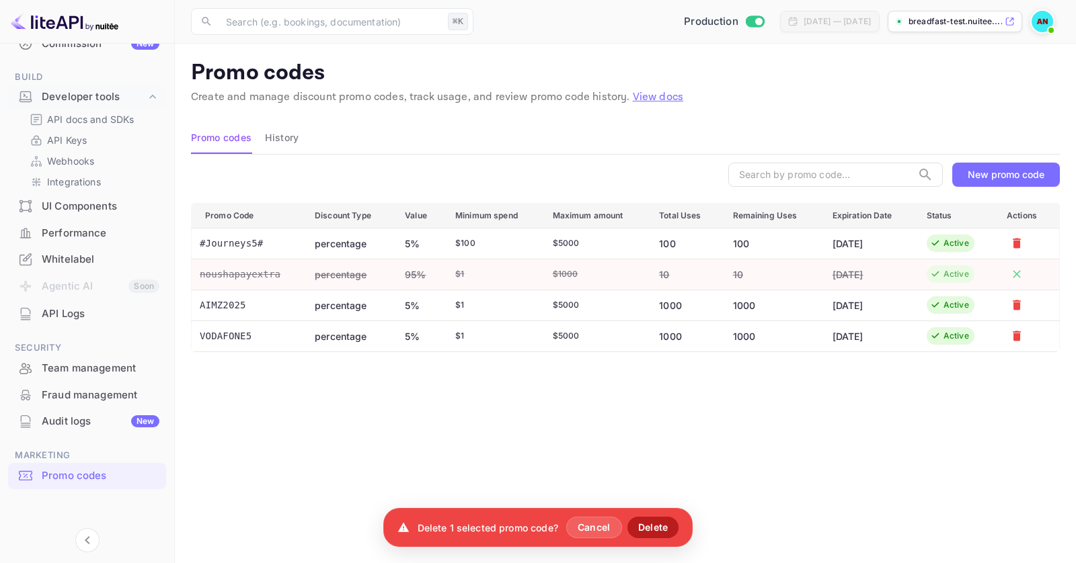
click at [656, 528] on button "Delete" at bounding box center [653, 528] width 52 height 22
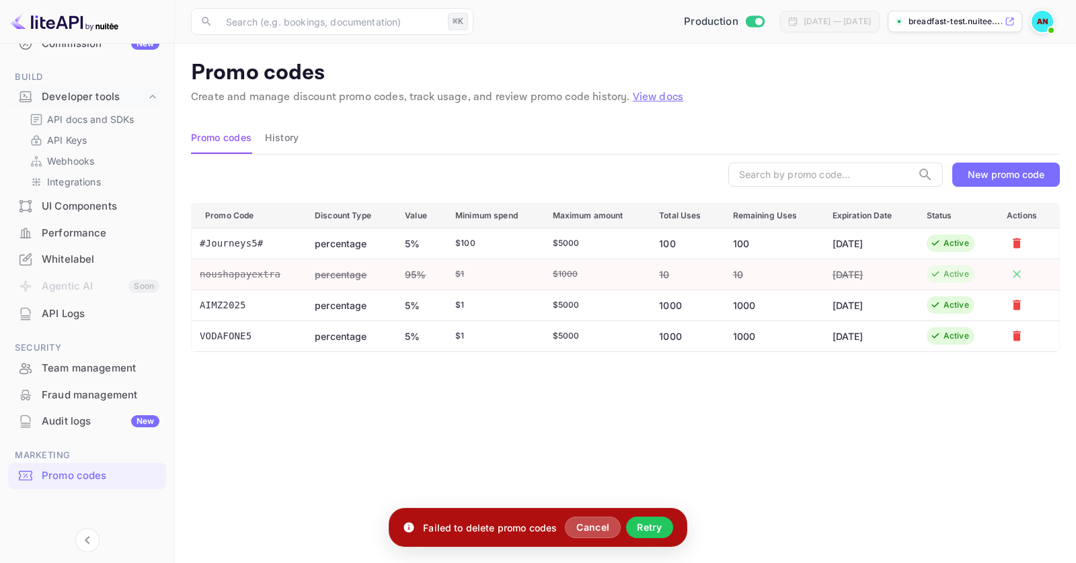
click at [608, 528] on button "Cancel" at bounding box center [593, 528] width 56 height 22
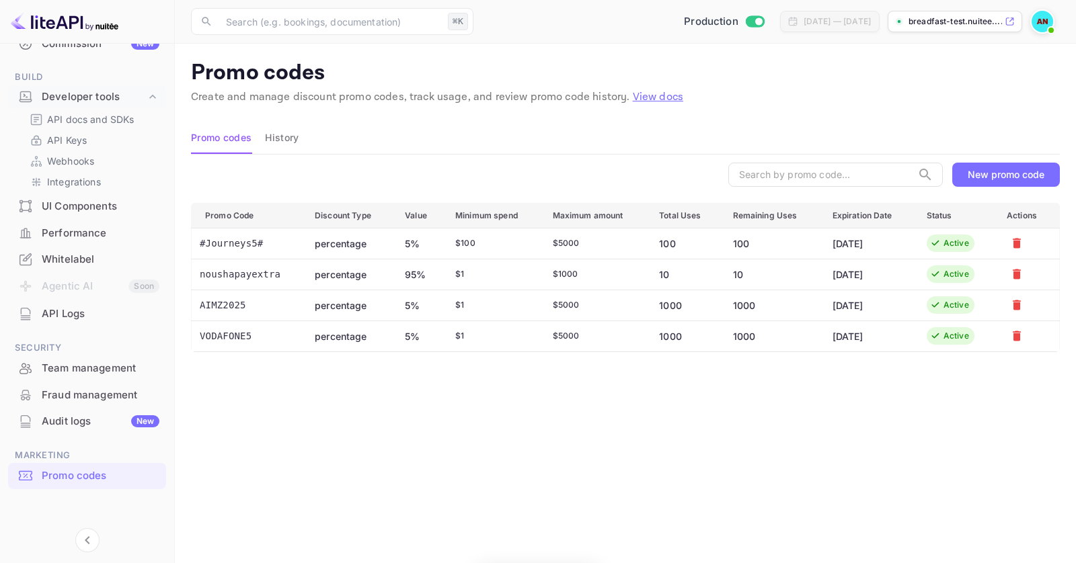
click at [683, 504] on div "Promo Code Discount Type Value Minimum spend Maximum amount Total Uses Remainin…" at bounding box center [625, 382] width 869 height 358
click at [709, 267] on td "10" at bounding box center [684, 274] width 73 height 31
click at [311, 269] on td "percentage" at bounding box center [349, 274] width 90 height 31
drag, startPoint x: 289, startPoint y: 279, endPoint x: 350, endPoint y: 279, distance: 61.2
click at [350, 279] on tr "noushapayextra percentage 95% $ 1 $ 1000 10 10 [DATE] Active" at bounding box center [626, 274] width 868 height 31
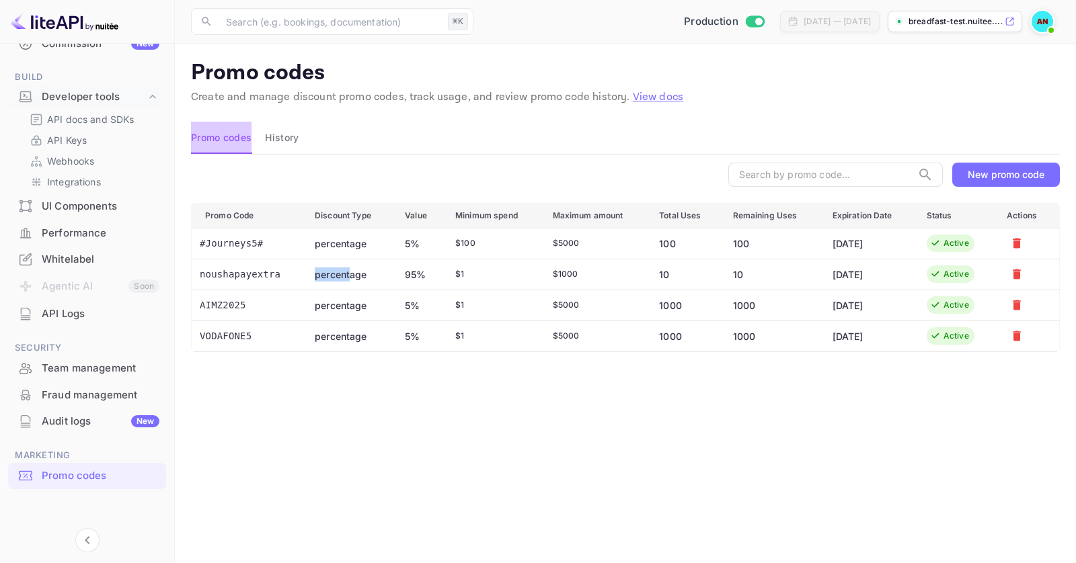
click at [219, 143] on button "Promo codes" at bounding box center [221, 138] width 61 height 32
click at [278, 140] on button "History" at bounding box center [282, 138] width 34 height 32
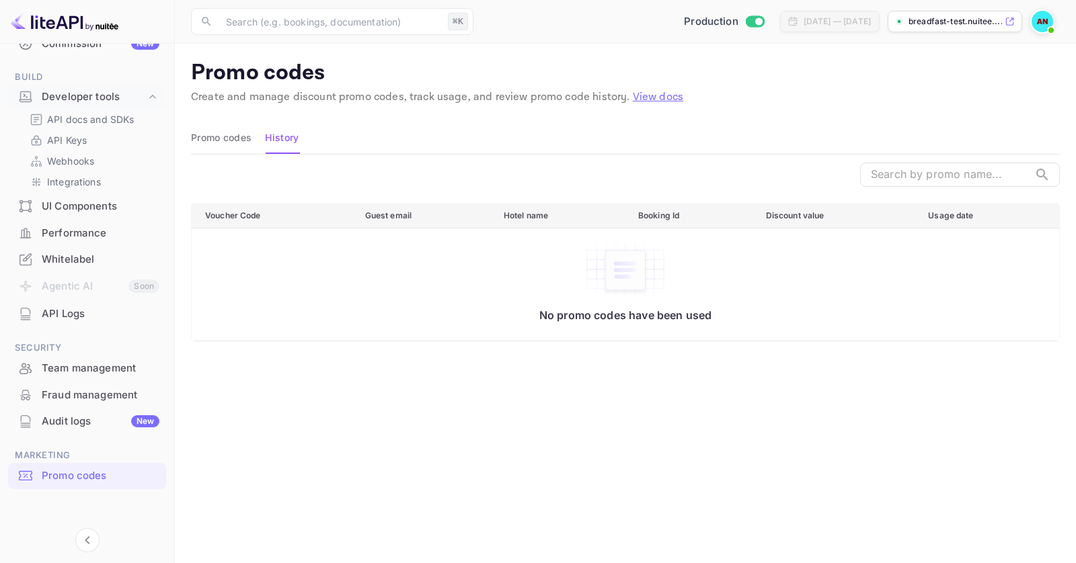
click at [217, 150] on button "Promo codes" at bounding box center [221, 138] width 61 height 32
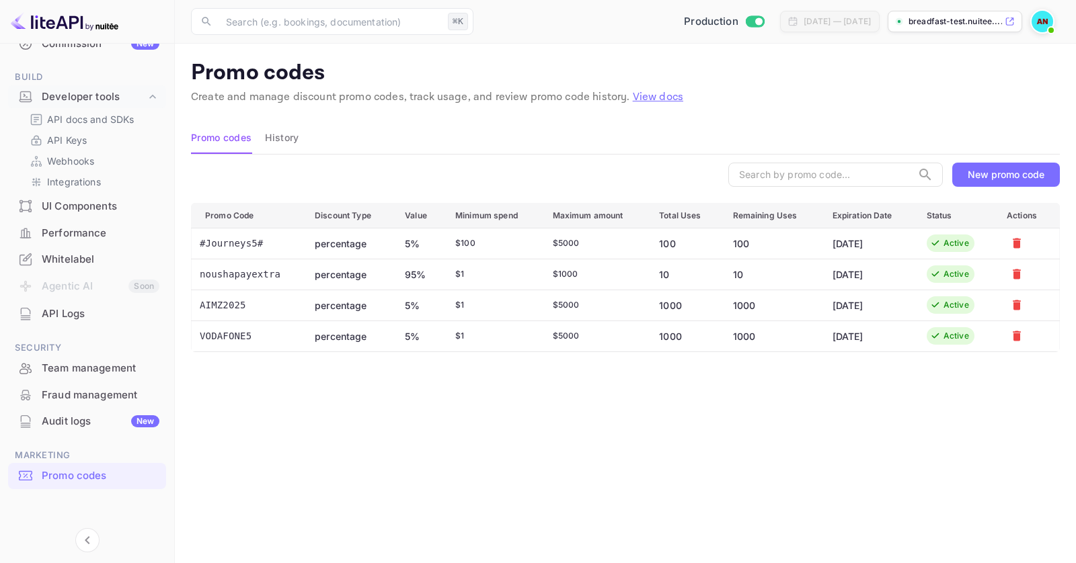
click at [104, 379] on div "Team management" at bounding box center [87, 369] width 158 height 26
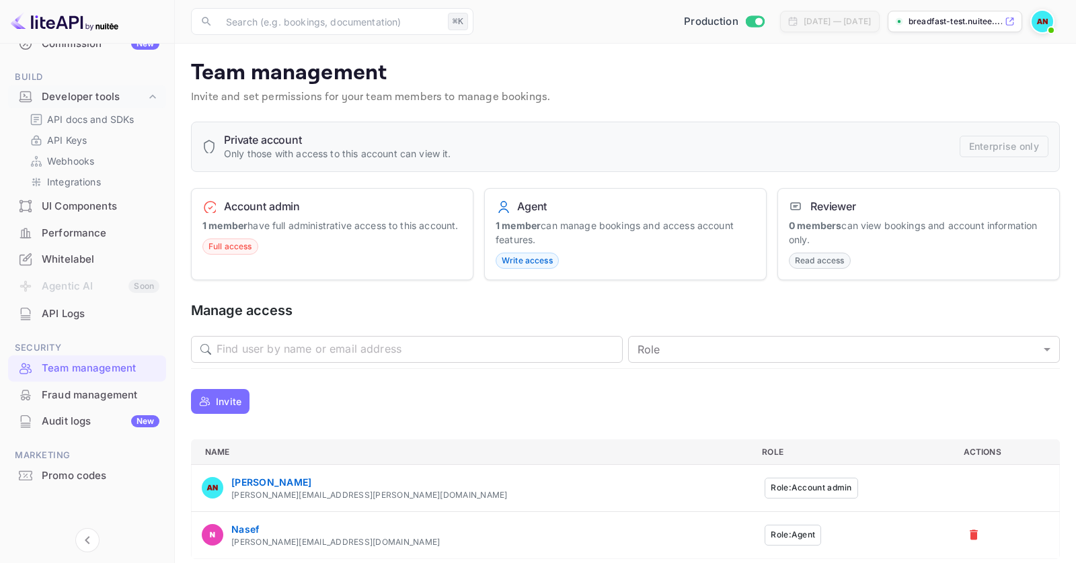
click at [318, 192] on div "Account admin 1 member have full administrative access to this account. Full ac…" at bounding box center [332, 234] width 282 height 93
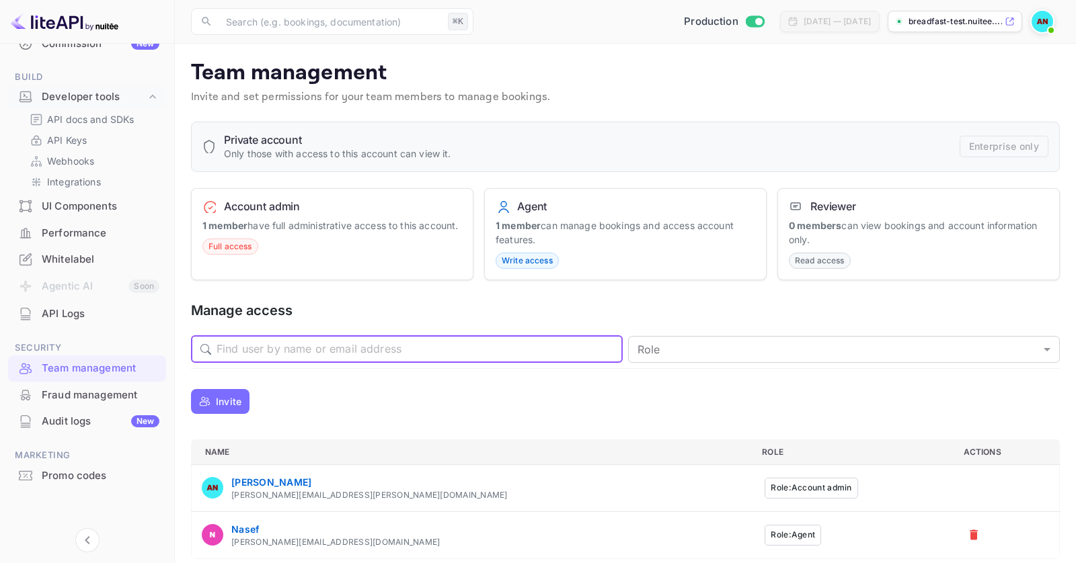
click at [318, 349] on input "text" at bounding box center [420, 349] width 406 height 27
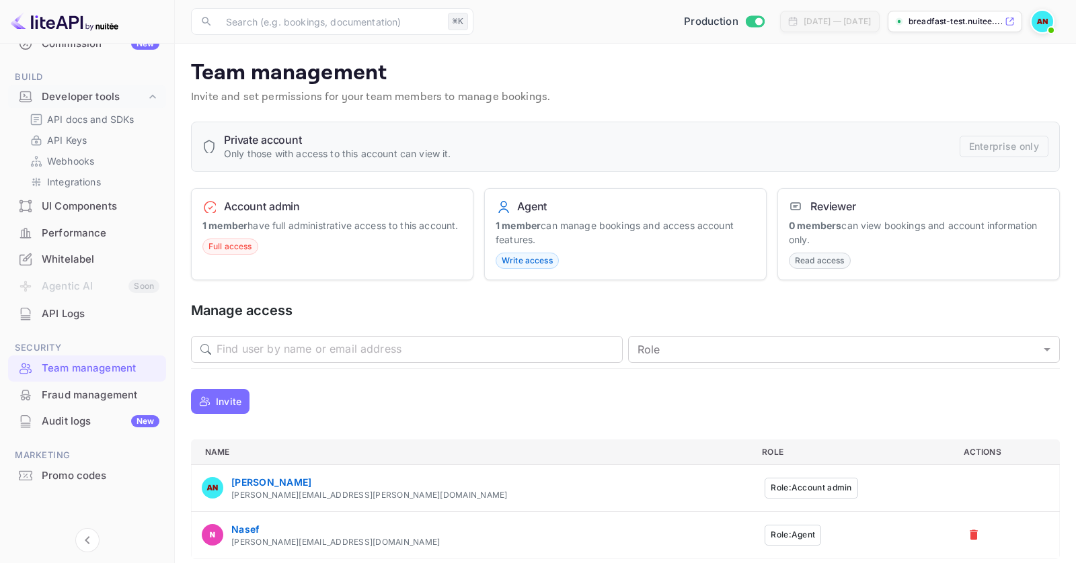
click at [196, 426] on div "Private account Only those with access to this account can view it. Enterprise …" at bounding box center [625, 341] width 869 height 438
click at [207, 411] on div "Invite" at bounding box center [625, 401] width 869 height 33
click at [223, 408] on button "Invite" at bounding box center [220, 401] width 58 height 25
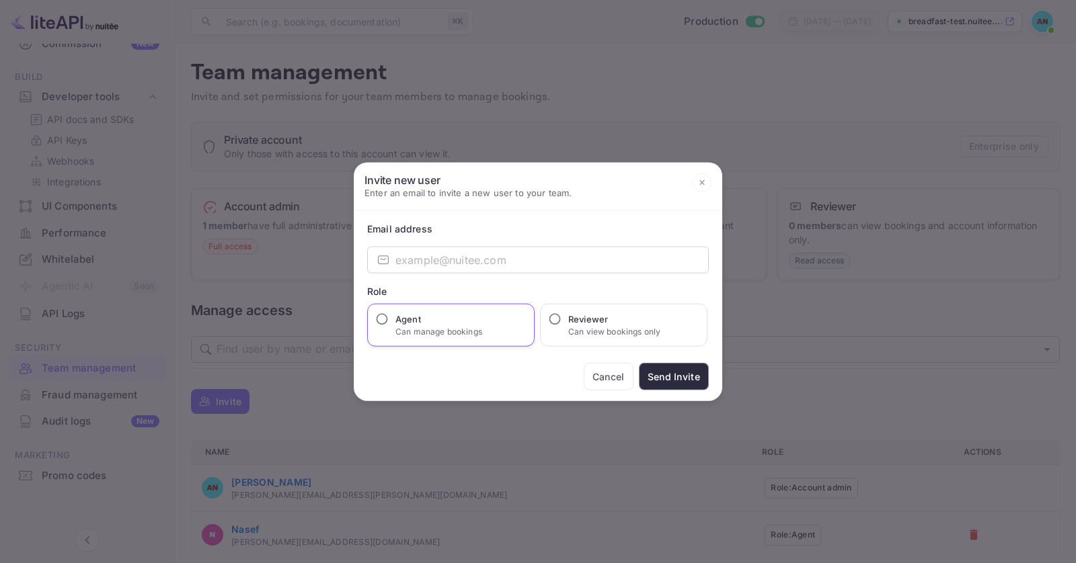
click at [449, 334] on p "Can manage bookings" at bounding box center [438, 332] width 87 height 12
click at [389, 326] on input "Agent Can manage bookings" at bounding box center [381, 319] width 13 height 13
radio input "true"
click at [440, 256] on input "email" at bounding box center [551, 260] width 313 height 27
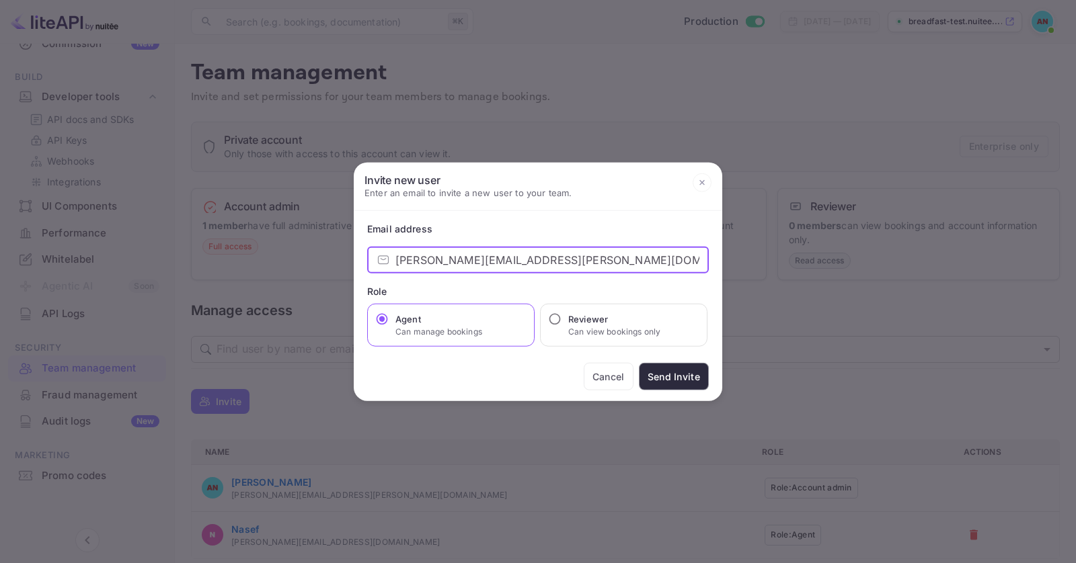
type input "[PERSON_NAME][EMAIL_ADDRESS][PERSON_NAME][DOMAIN_NAME]"
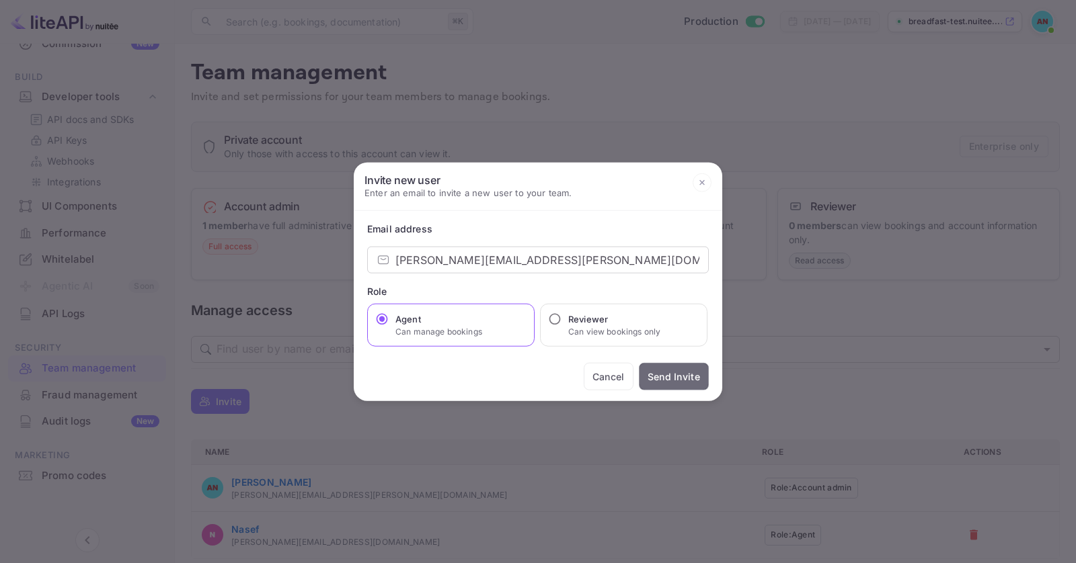
click at [681, 375] on button "Send Invite" at bounding box center [674, 377] width 70 height 28
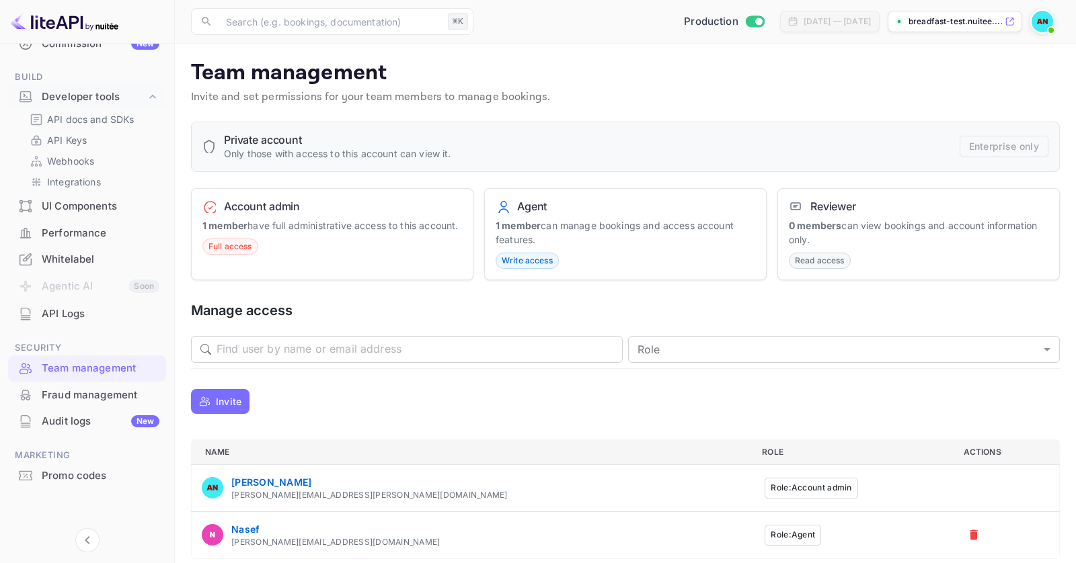
scroll to position [8, 0]
